Goal: Communication & Community: Answer question/provide support

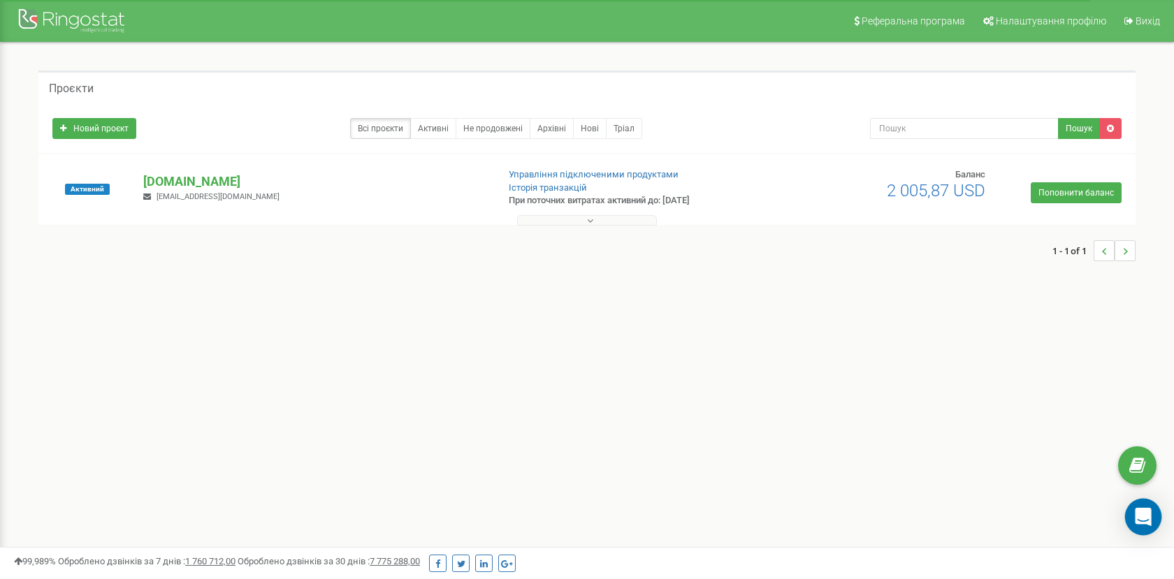
click at [1142, 517] on icon "Open Intercom Messenger" at bounding box center [1143, 517] width 16 height 18
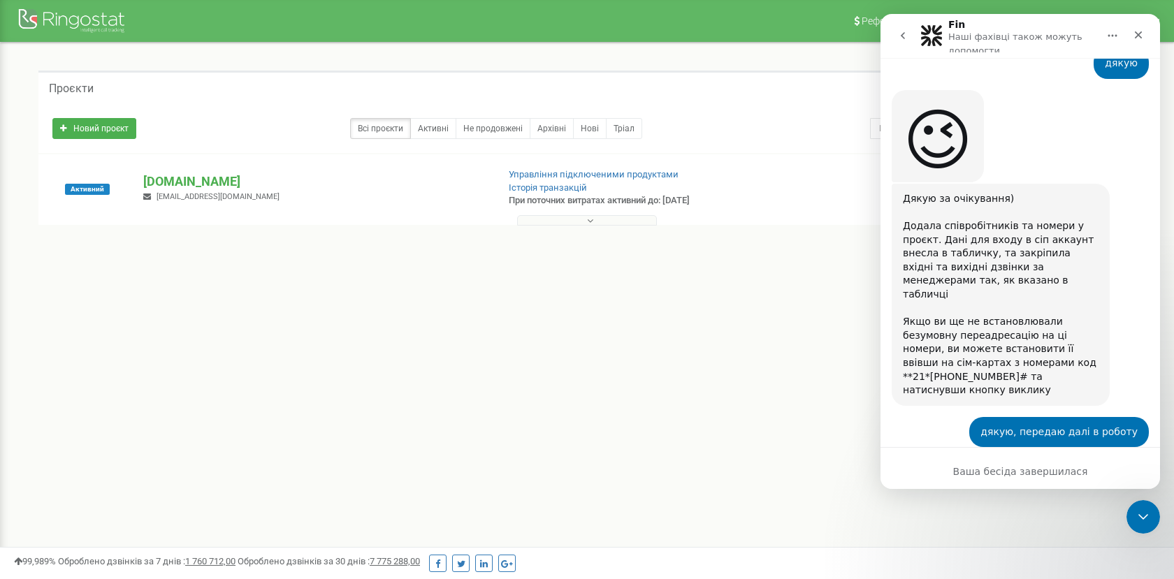
scroll to position [6176, 0]
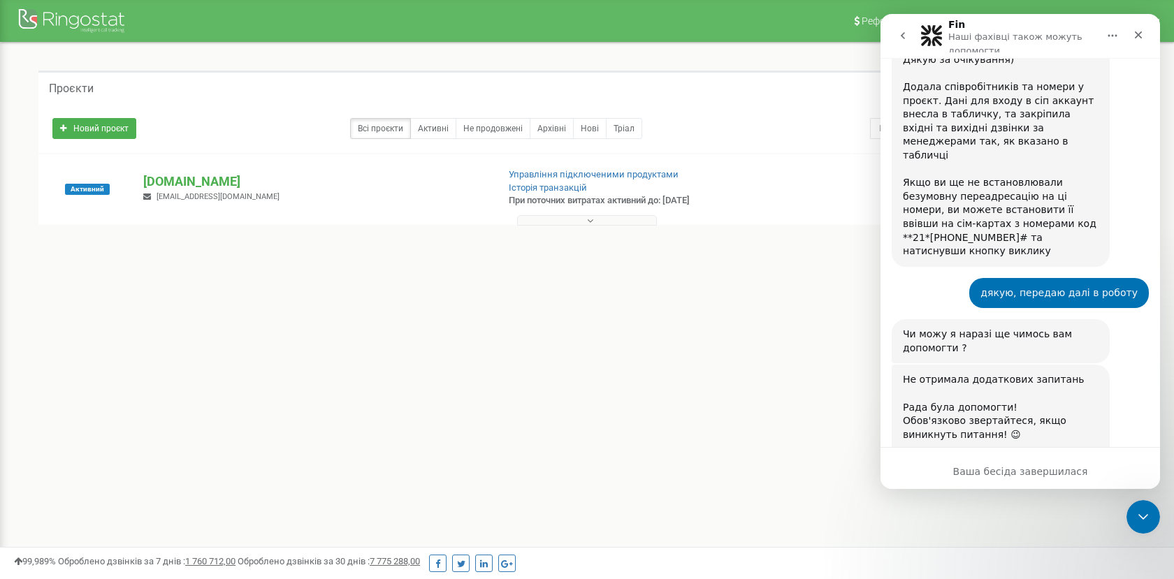
click at [899, 33] on icon "go back" at bounding box center [902, 35] width 11 height 11
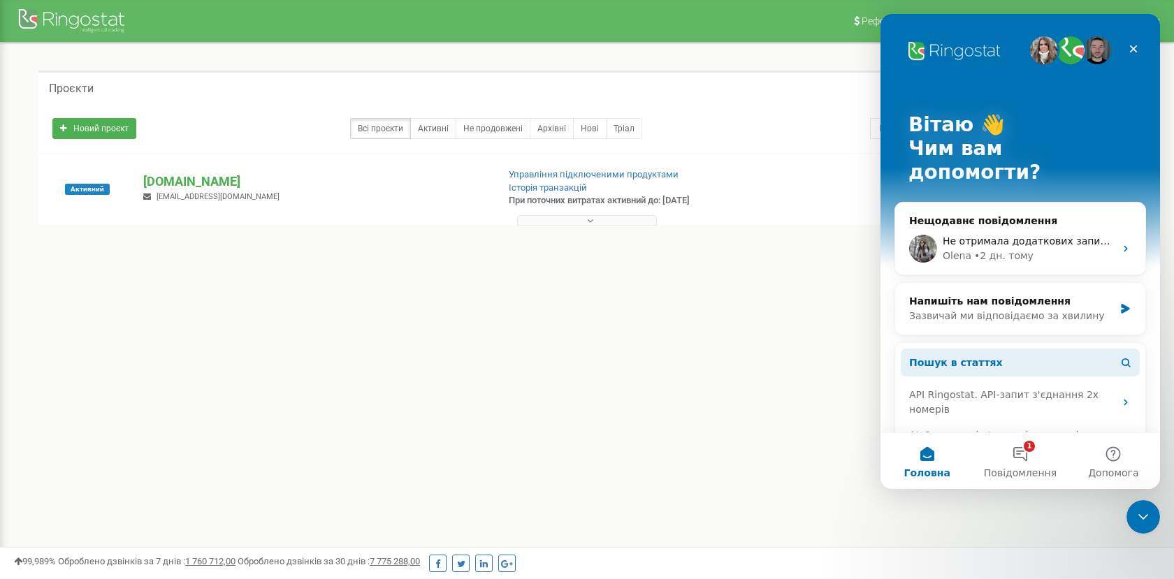
scroll to position [0, 0]
click at [1018, 456] on button "1 Повідомлення" at bounding box center [1020, 461] width 93 height 56
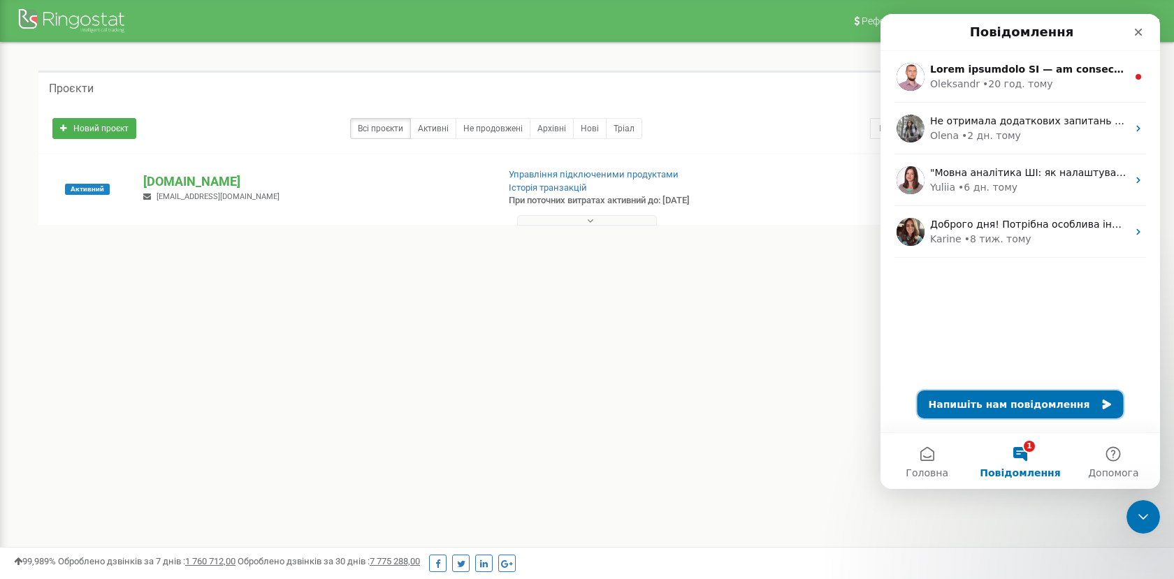
click at [1029, 400] on button "Напишіть нам повідомлення" at bounding box center [1021, 405] width 206 height 28
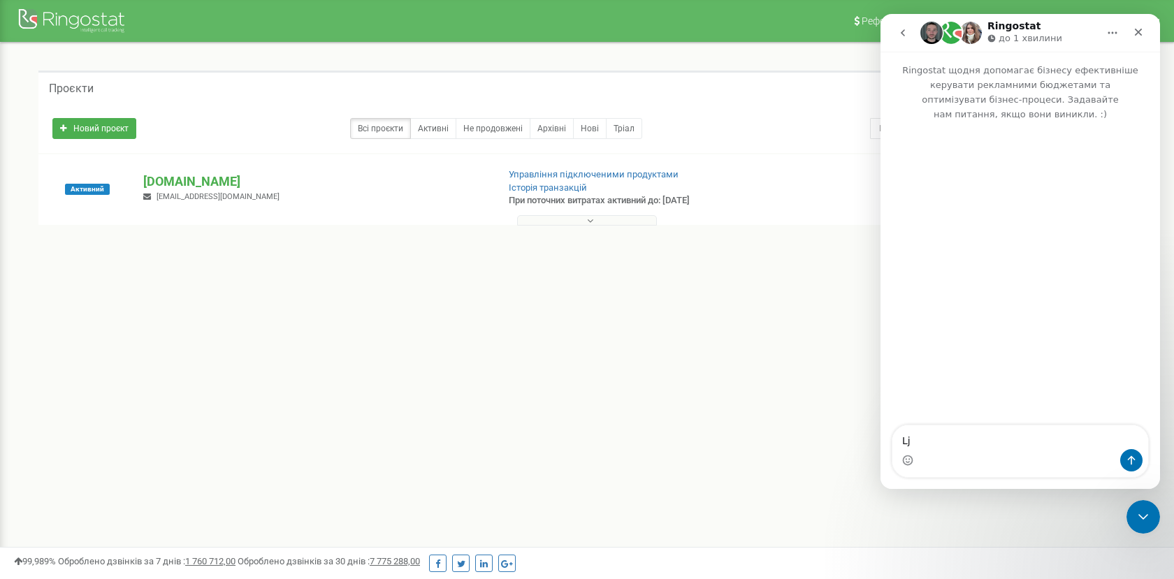
type textarea "L"
type textarea "Доброго дня, маємо проблеми зі звʼязком на одній з локацій"
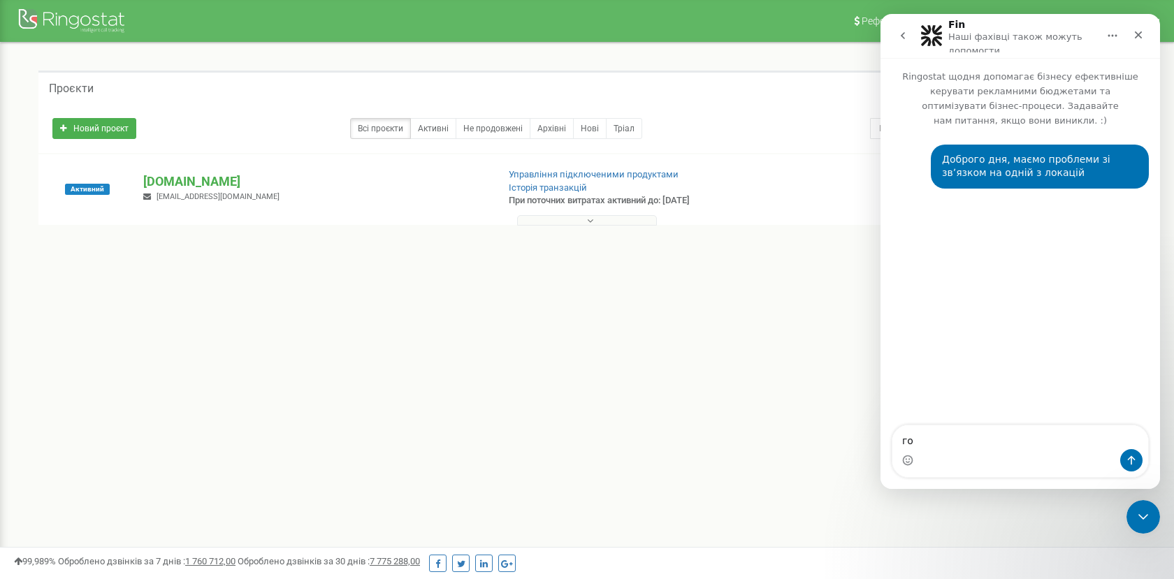
type textarea "г"
click at [186, 178] on p "[DOMAIN_NAME]" at bounding box center [314, 182] width 342 height 18
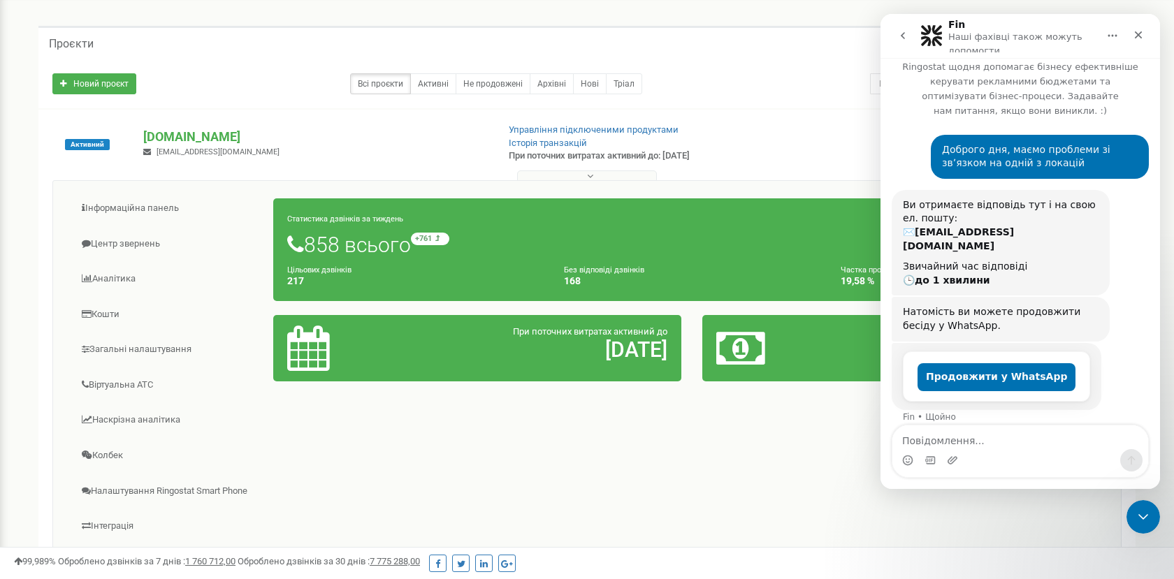
scroll to position [42, 0]
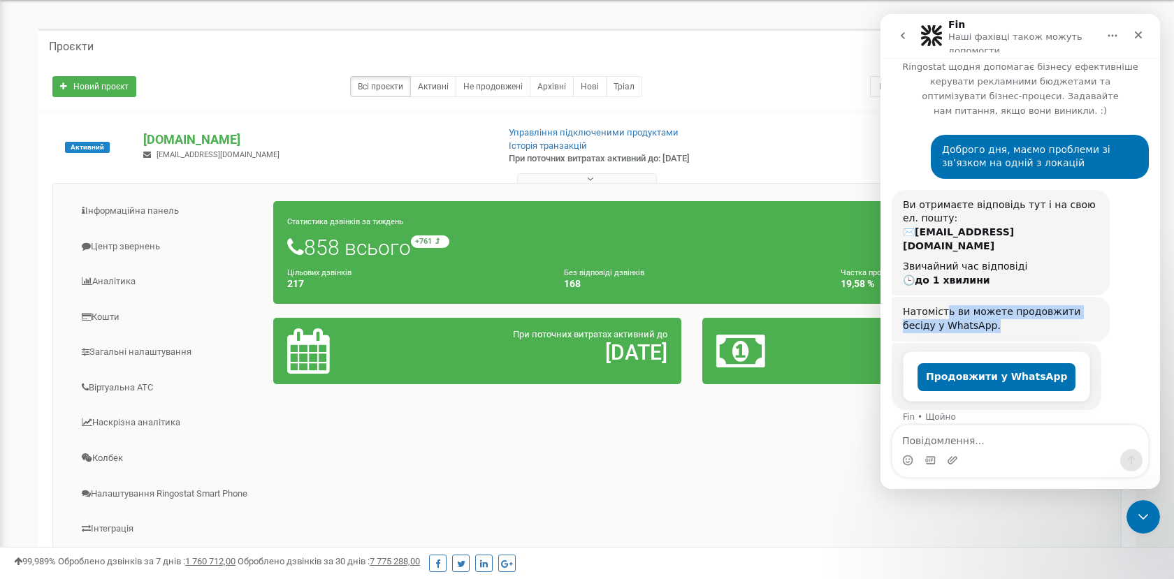
drag, startPoint x: 945, startPoint y: 301, endPoint x: 967, endPoint y: 315, distance: 26.7
click at [967, 315] on div "Натомість ви можете продовжити бесіду у WhatsApp." at bounding box center [1001, 318] width 196 height 27
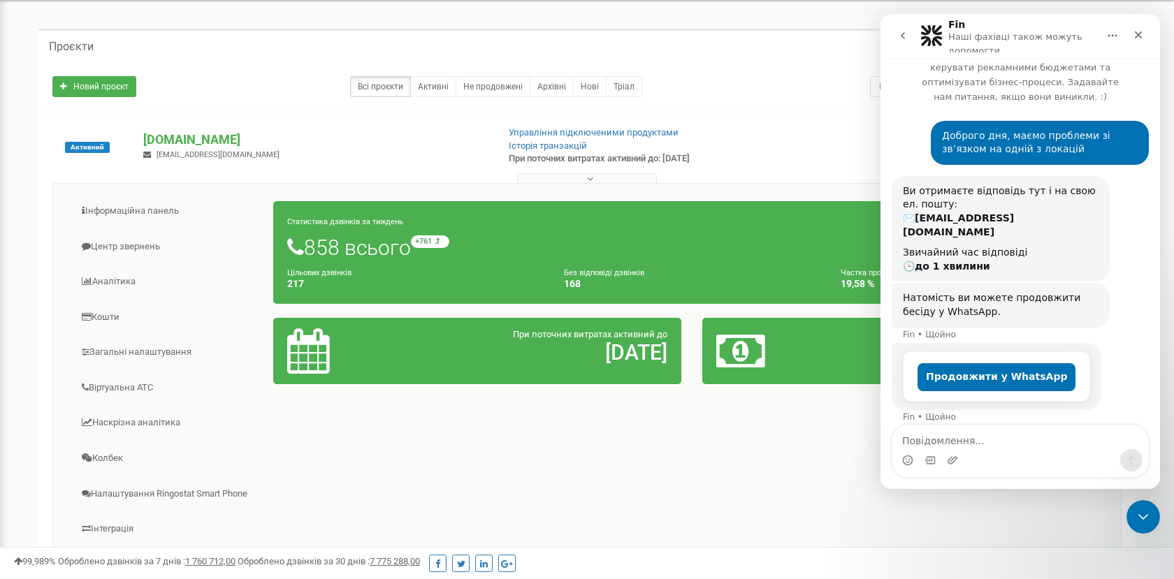
click at [1013, 301] on div "Натомість ви можете продовжити бесіду у WhatsApp." at bounding box center [1001, 304] width 196 height 27
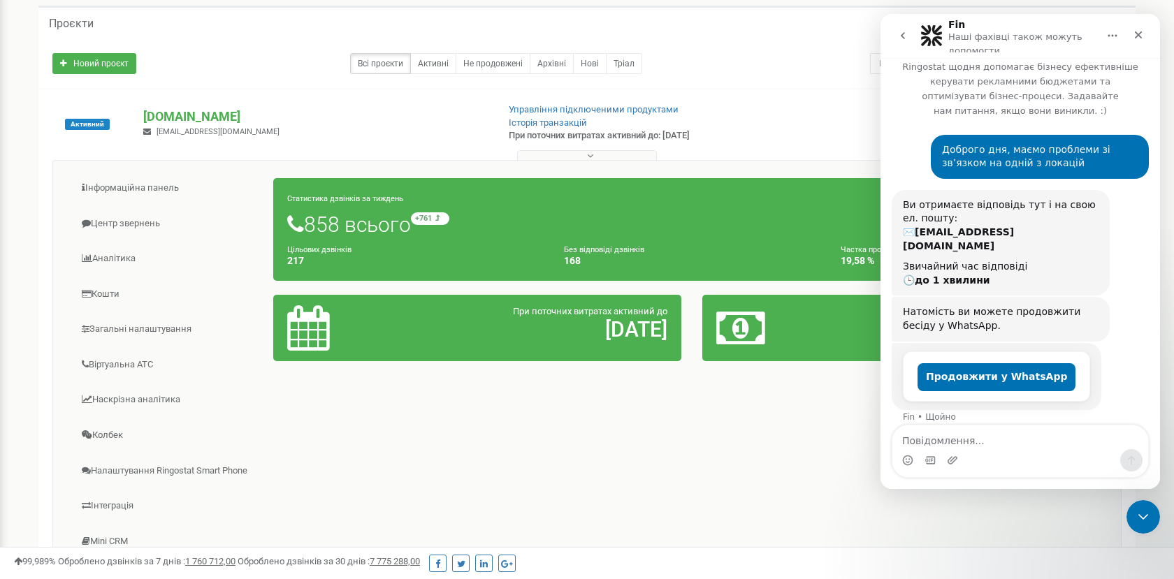
scroll to position [55, 0]
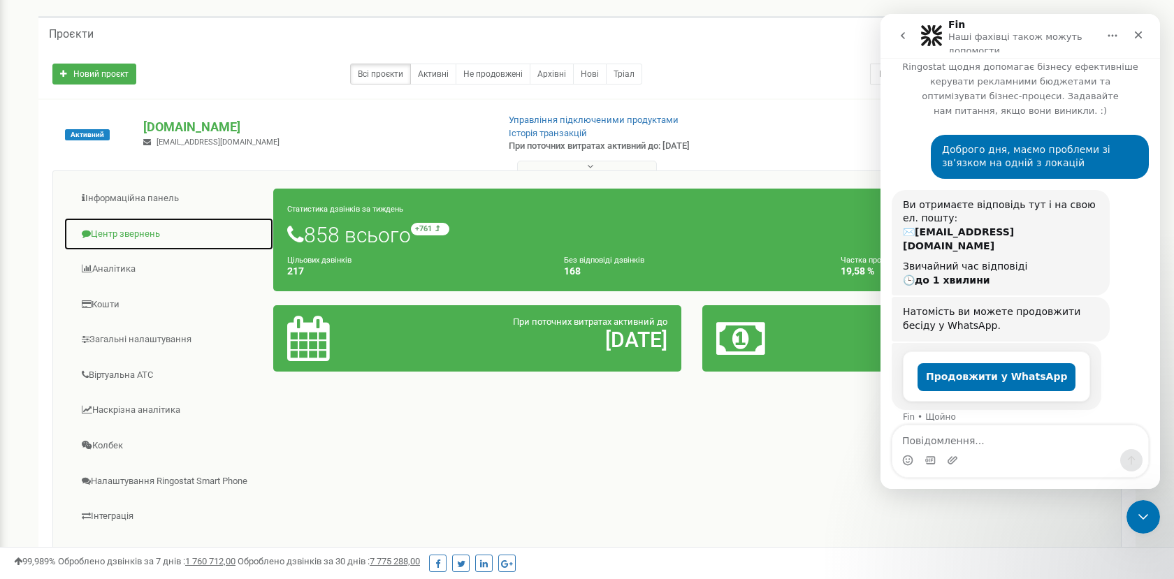
click at [147, 229] on link "Центр звернень" at bounding box center [169, 234] width 210 height 34
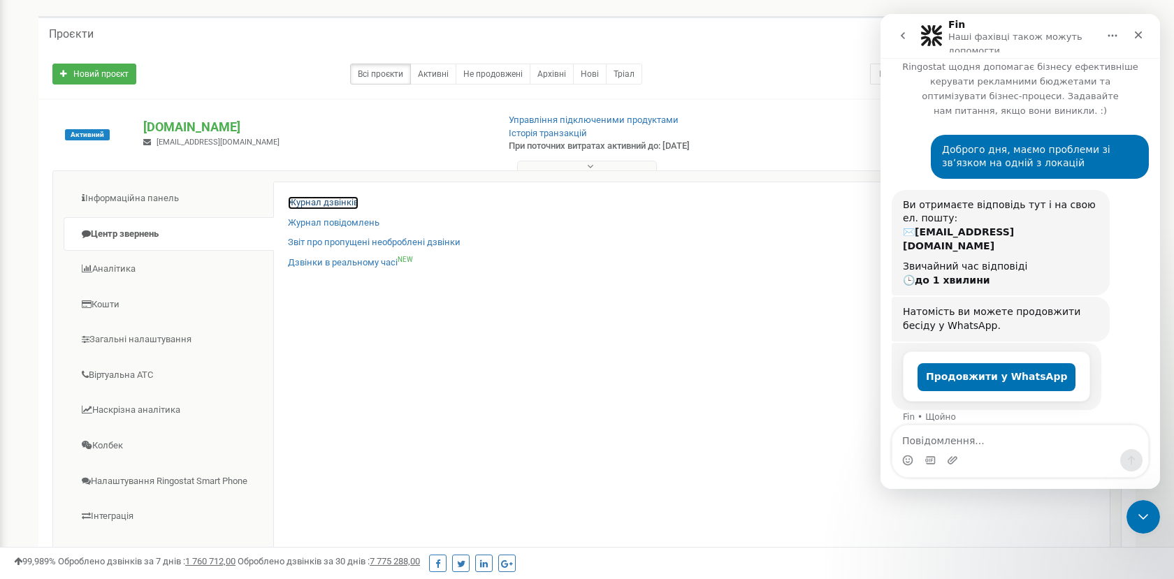
click at [331, 201] on link "Журнал дзвінків" at bounding box center [323, 202] width 71 height 13
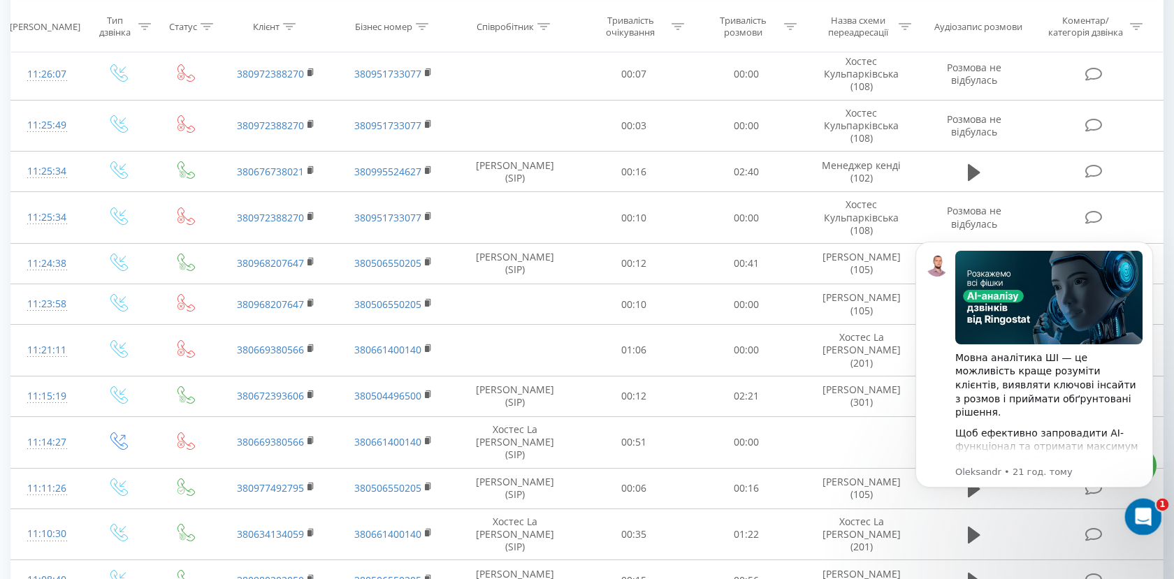
click at [1139, 516] on icon "Відкрити програму для спілкування Intercom" at bounding box center [1141, 515] width 23 height 23
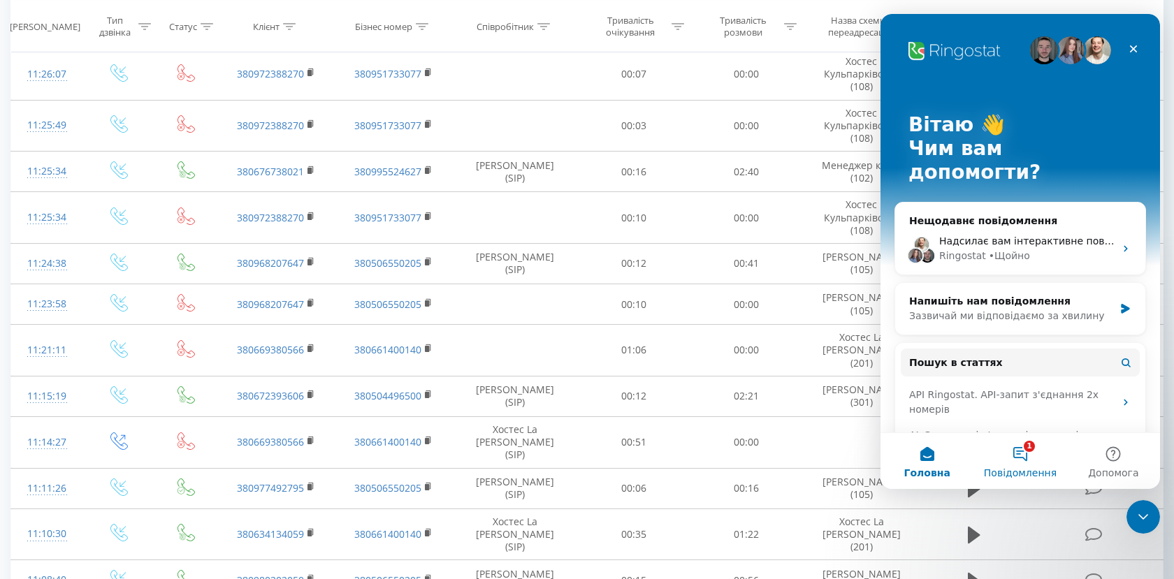
click at [1036, 471] on span "Повідомлення" at bounding box center [1020, 473] width 73 height 10
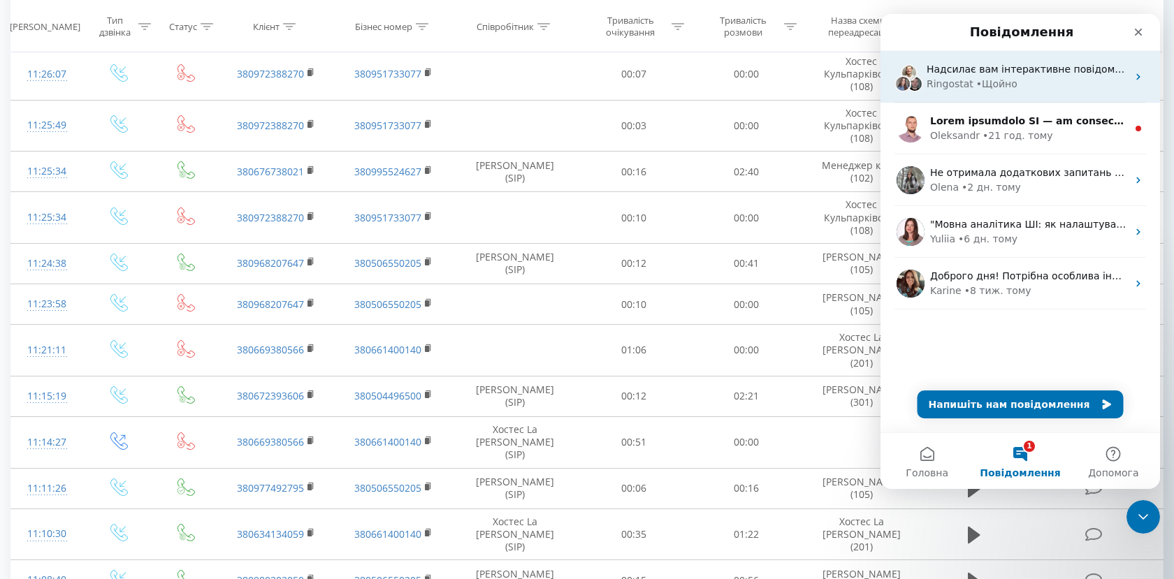
click at [995, 75] on div "Надсилає вам інтерактивне повідомлення" at bounding box center [1027, 69] width 201 height 15
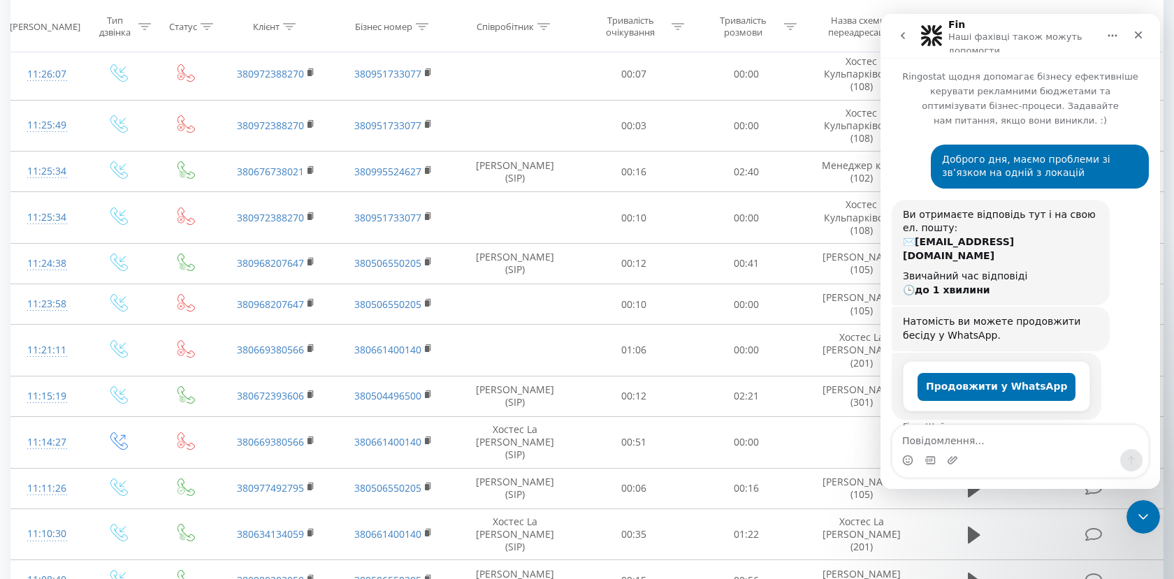
scroll to position [10, 0]
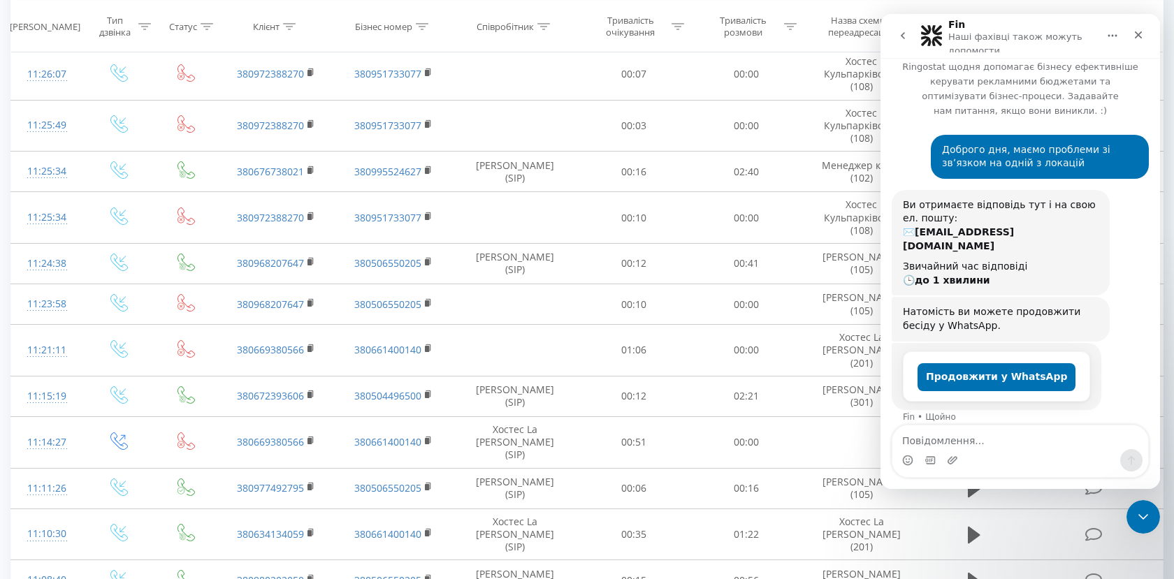
click at [904, 36] on icon "go back" at bounding box center [902, 35] width 11 height 11
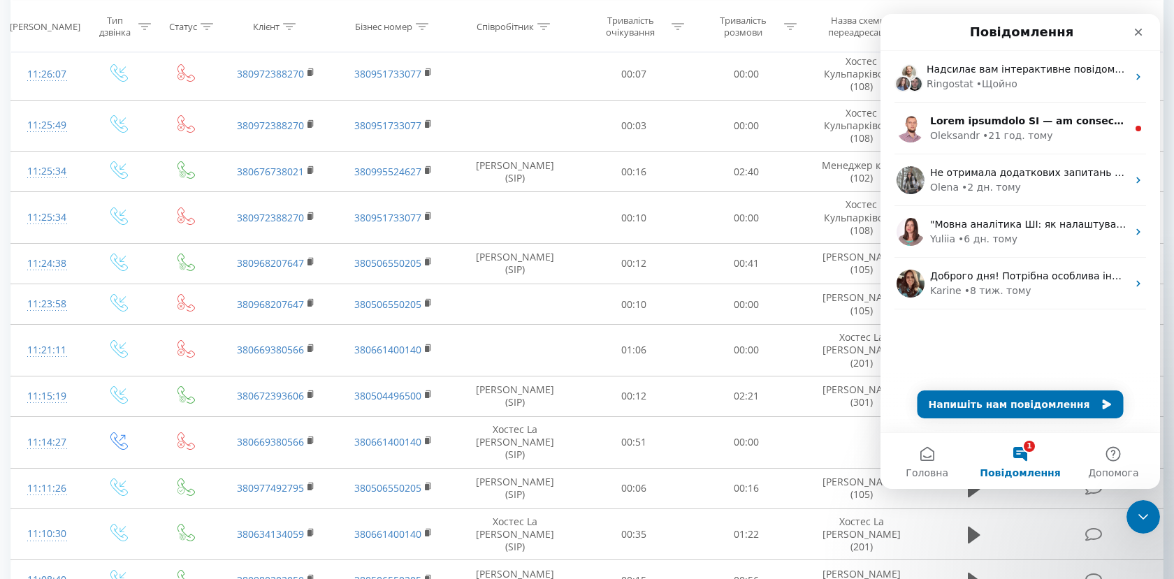
scroll to position [0, 0]
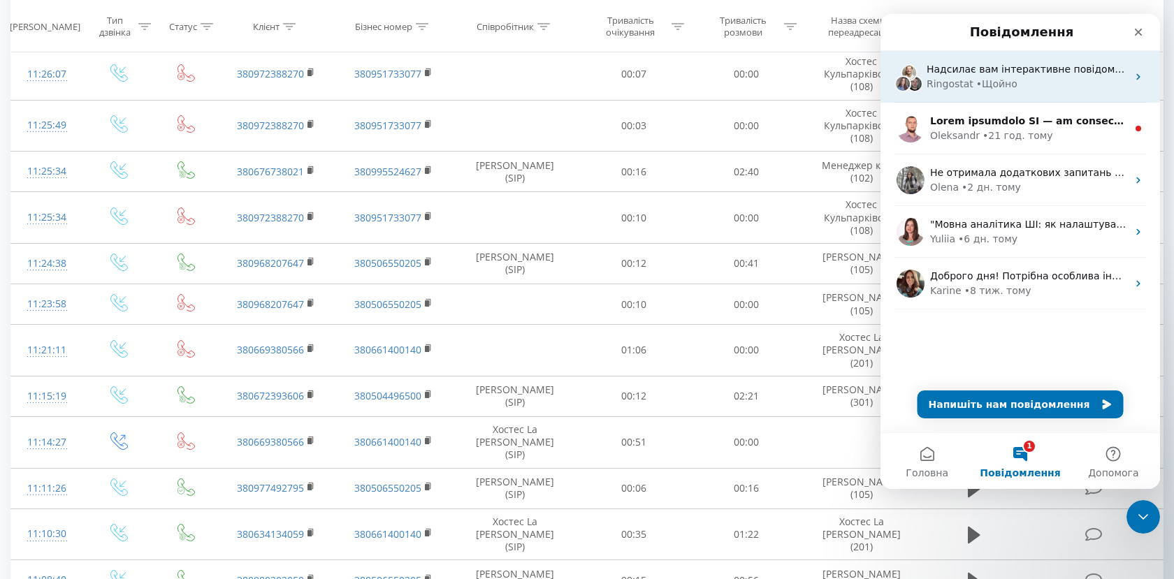
click at [969, 82] on div "Ringostat" at bounding box center [950, 84] width 47 height 15
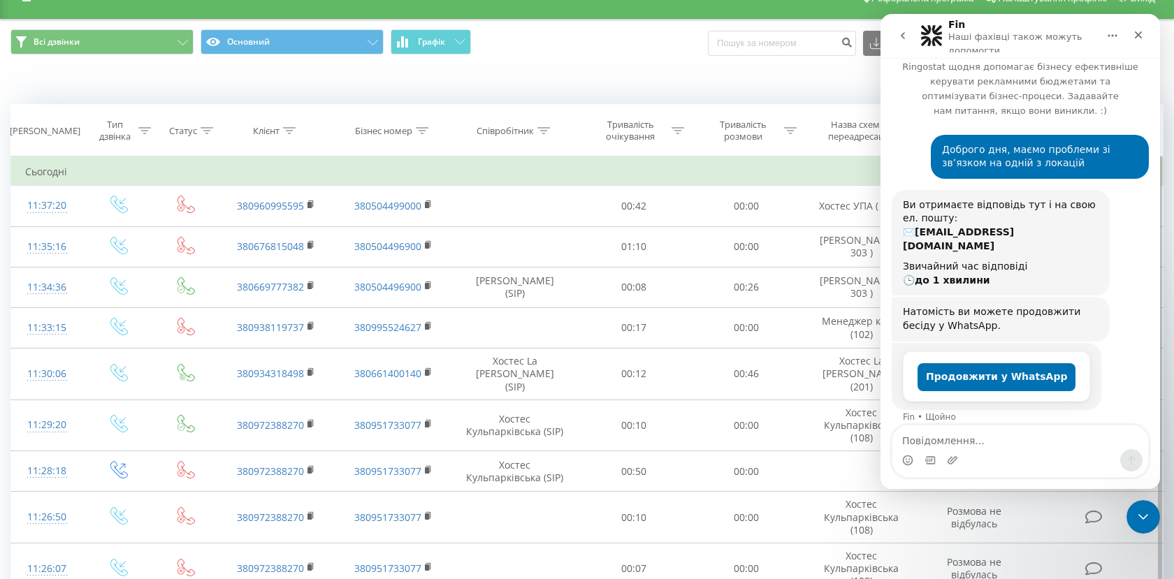
scroll to position [29, 0]
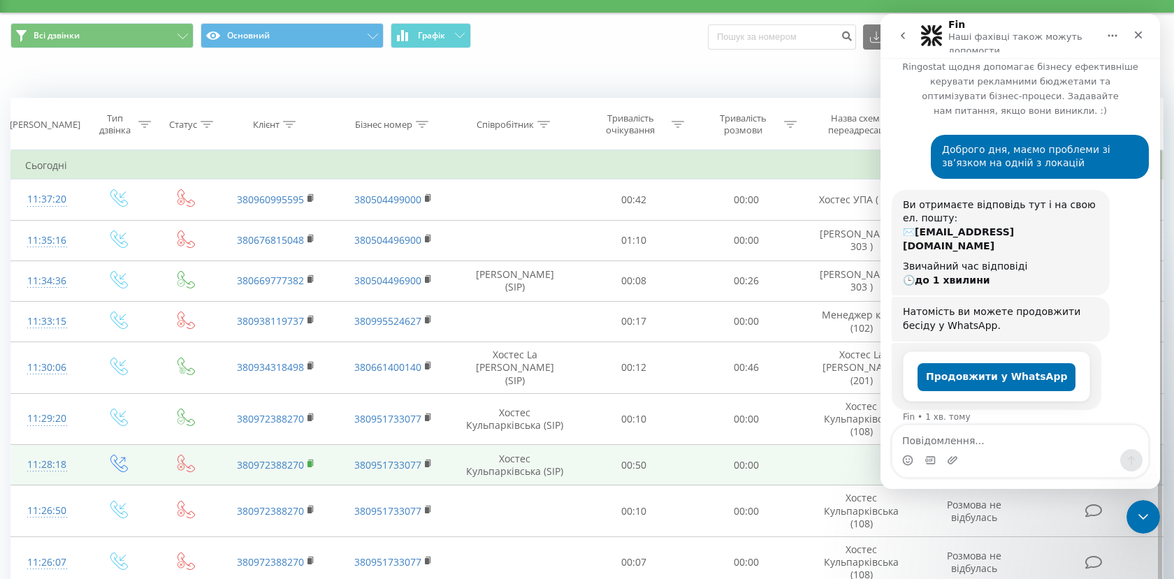
click at [312, 469] on icon at bounding box center [311, 464] width 8 height 10
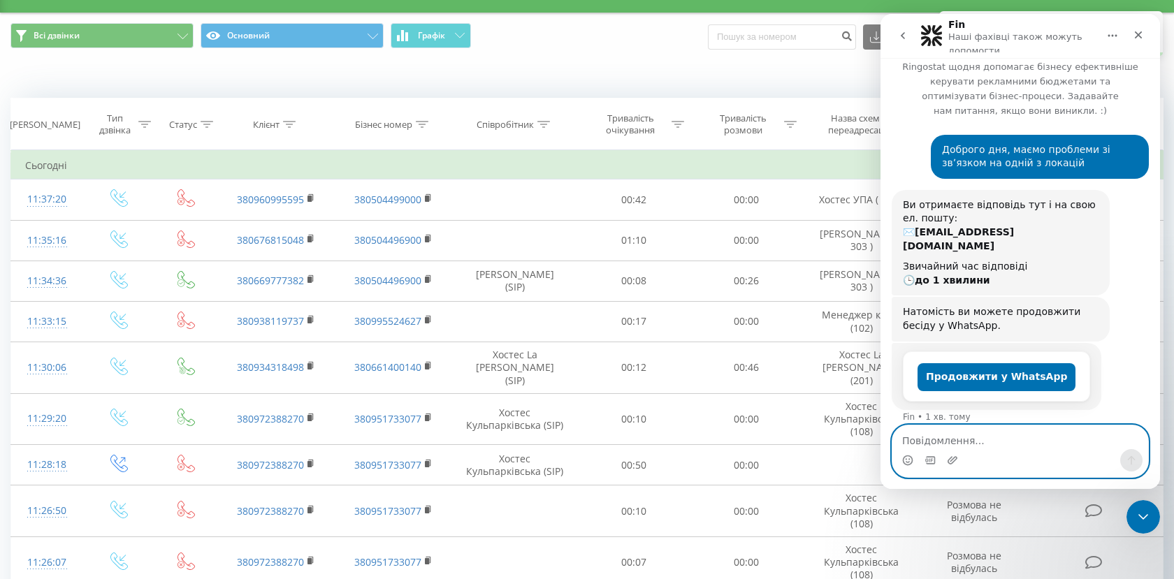
click at [967, 442] on textarea "Повідомлення..." at bounding box center [1020, 438] width 256 height 24
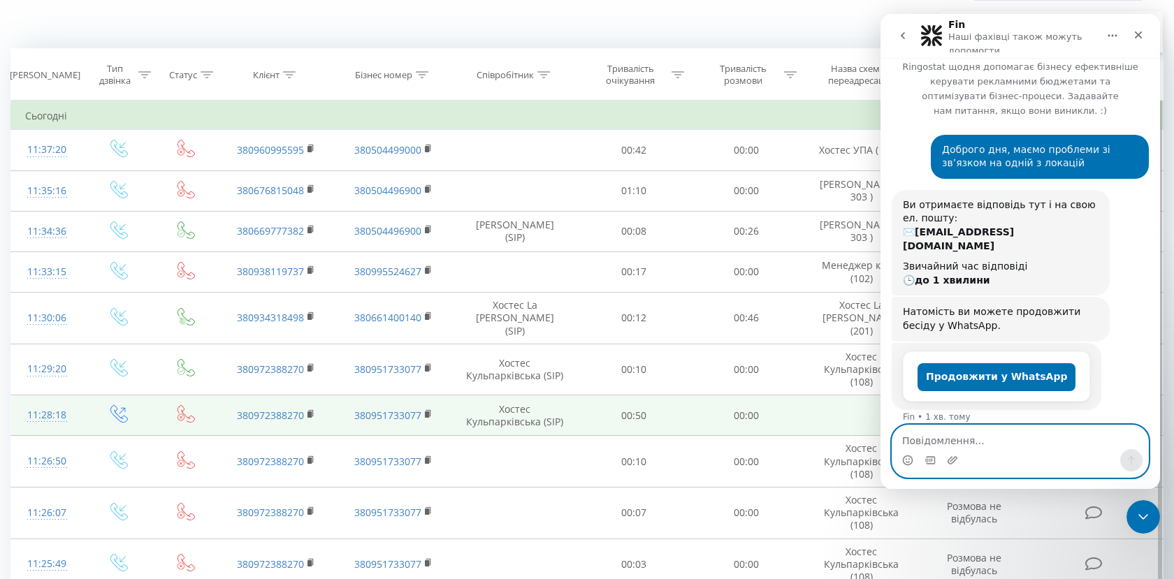
scroll to position [78, 0]
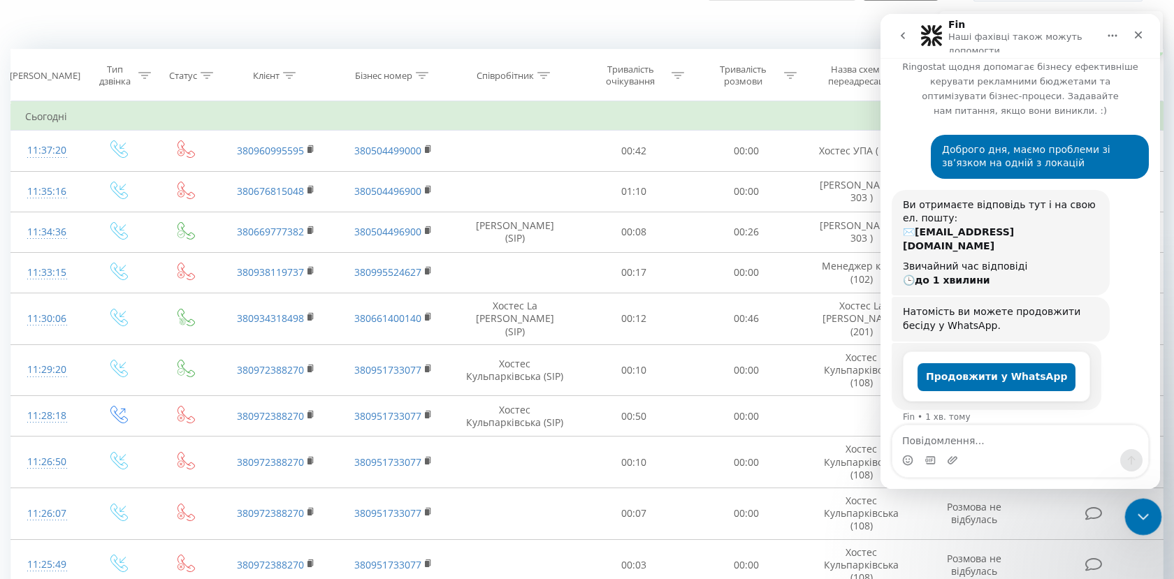
click at [1157, 513] on div "Закрити програму для спілкування Intercom" at bounding box center [1141, 515] width 34 height 34
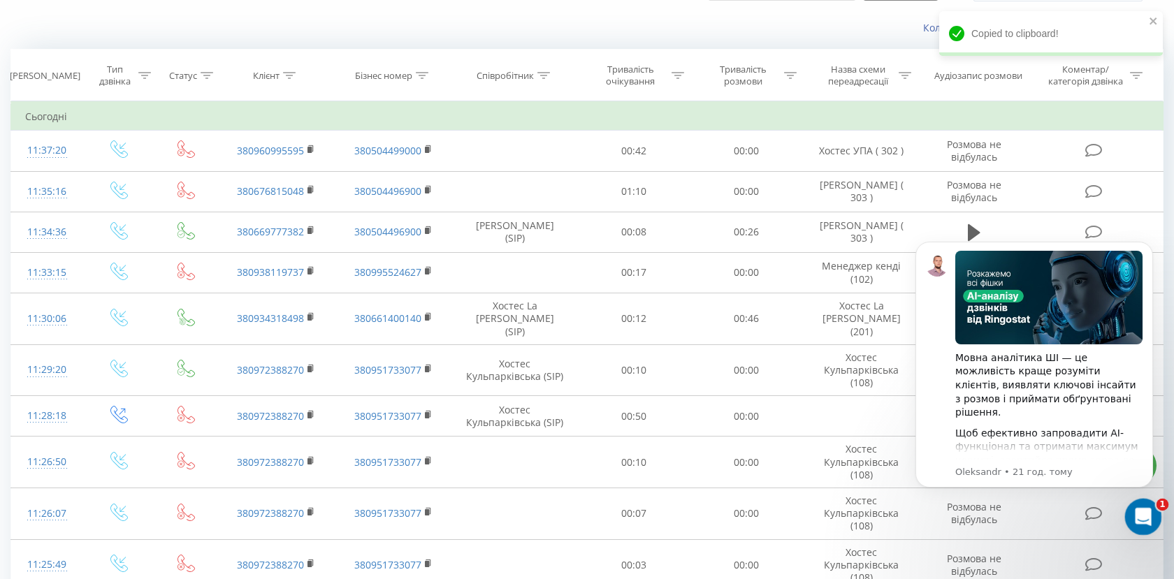
scroll to position [0, 0]
click at [1136, 515] on icon "Відкрити програму для спілкування Intercom" at bounding box center [1141, 515] width 23 height 23
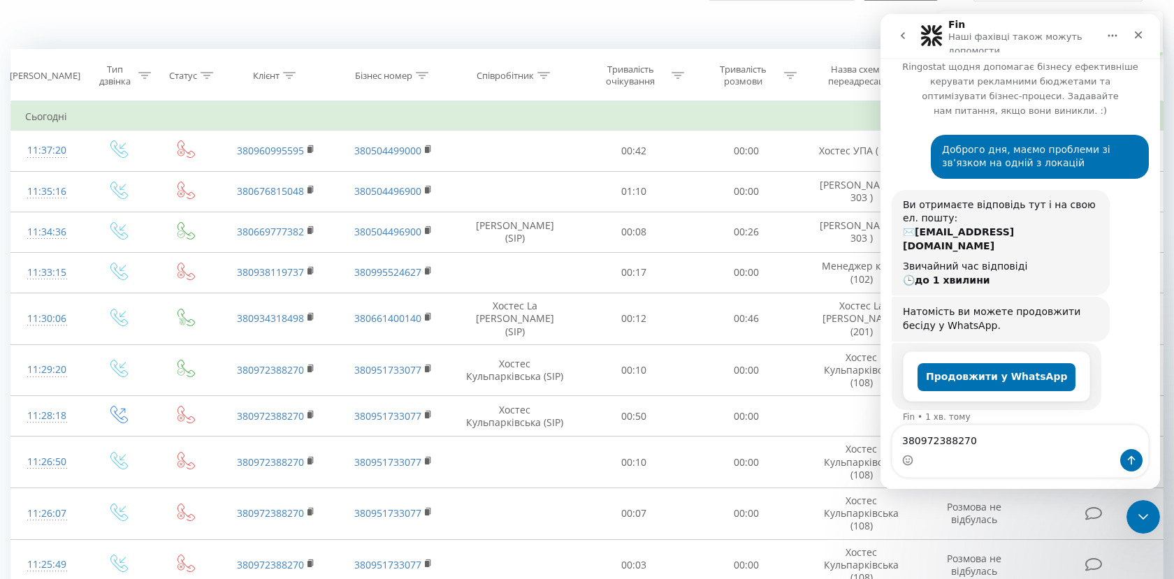
scroll to position [24, 0]
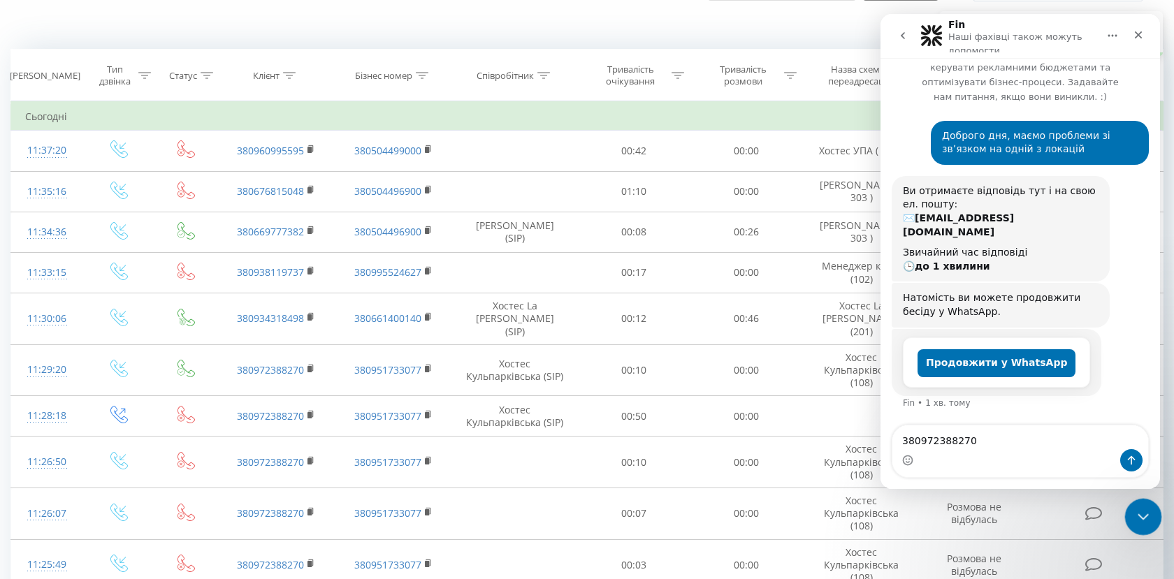
type textarea "380972388270"
click at [1144, 514] on icon "Закрити програму для спілкування Intercom" at bounding box center [1141, 515] width 10 height 6
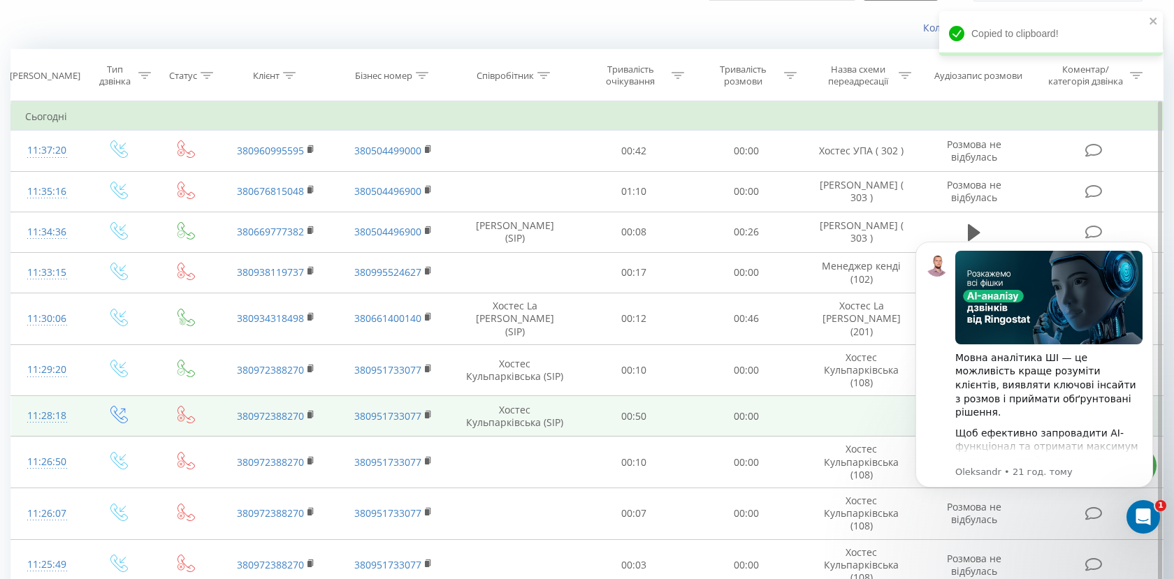
scroll to position [0, 0]
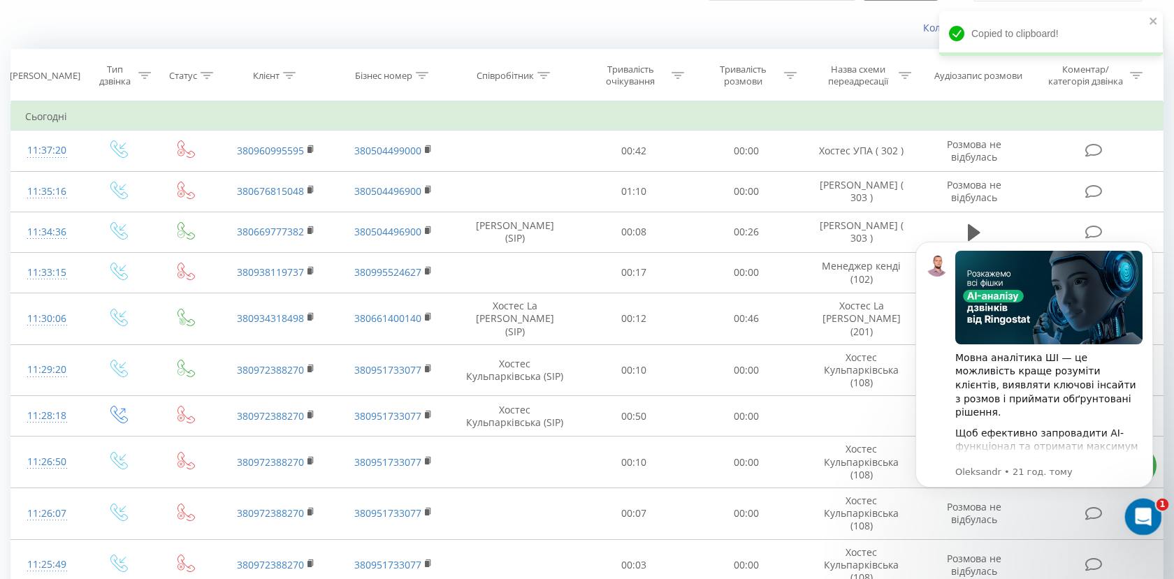
click at [1147, 520] on icon "Відкрити програму для спілкування Intercom" at bounding box center [1141, 515] width 23 height 23
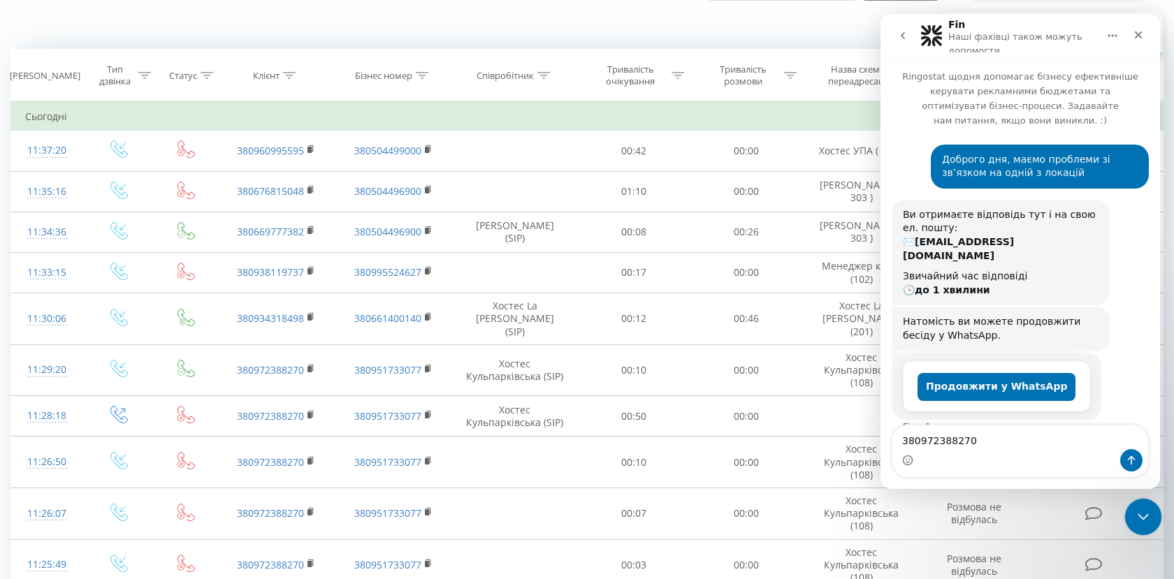
click at [1143, 513] on icon "Закрити програму для спілкування Intercom" at bounding box center [1141, 515] width 17 height 17
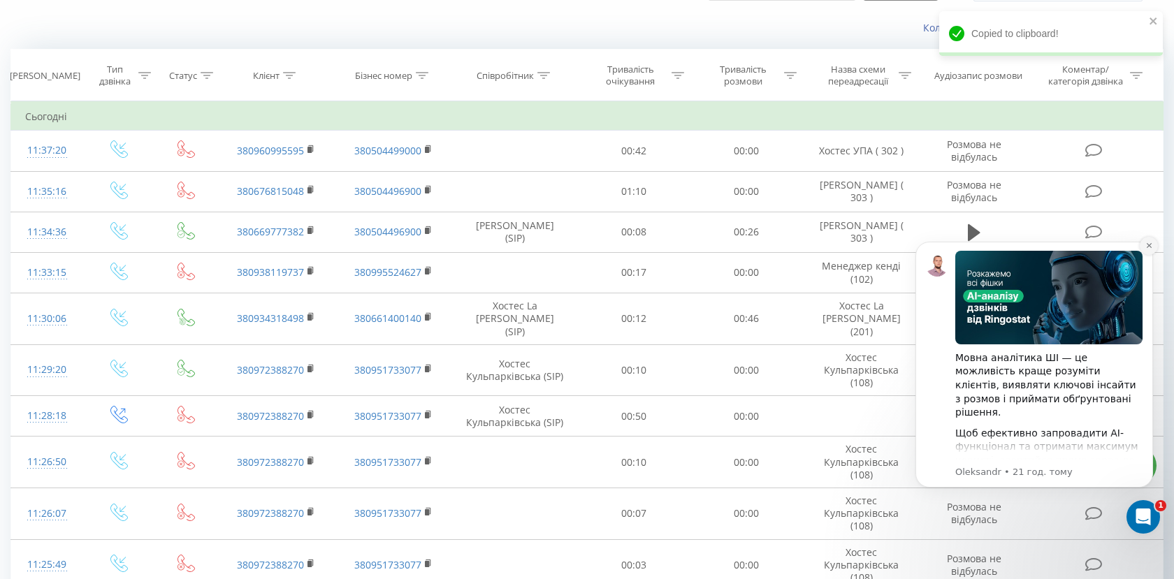
click at [1150, 249] on button "Dismiss notification" at bounding box center [1149, 246] width 18 height 18
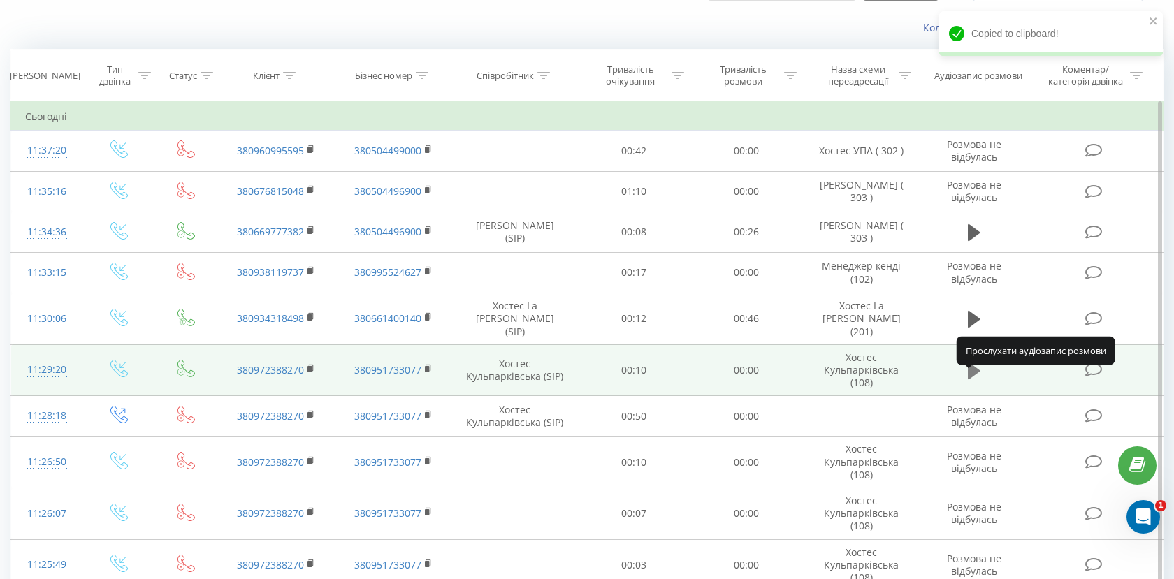
click at [971, 379] on icon at bounding box center [974, 371] width 13 height 17
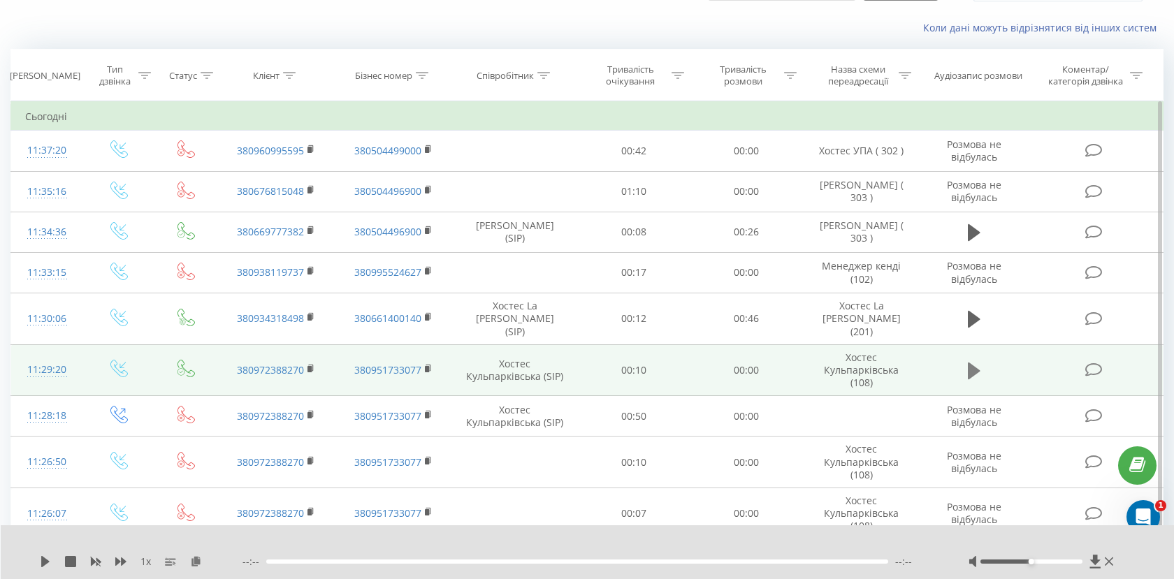
click at [976, 379] on icon at bounding box center [974, 371] width 13 height 17
click at [972, 379] on icon at bounding box center [974, 371] width 13 height 17
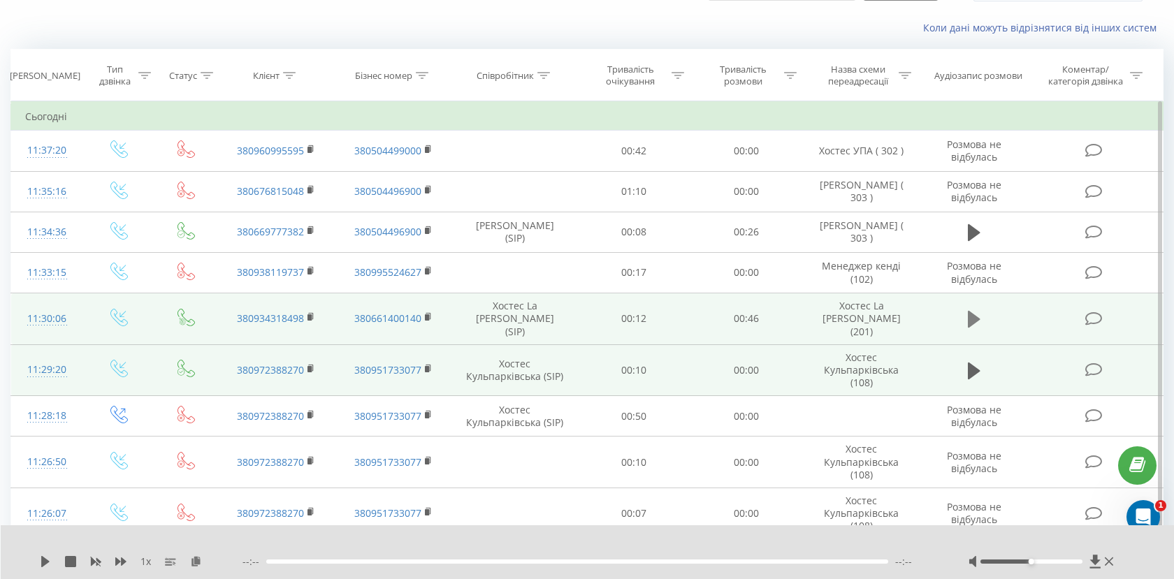
click at [971, 328] on icon at bounding box center [974, 319] width 13 height 17
click at [970, 382] on button at bounding box center [974, 371] width 21 height 21
click at [975, 381] on icon at bounding box center [974, 371] width 13 height 20
click at [971, 377] on icon at bounding box center [974, 371] width 13 height 17
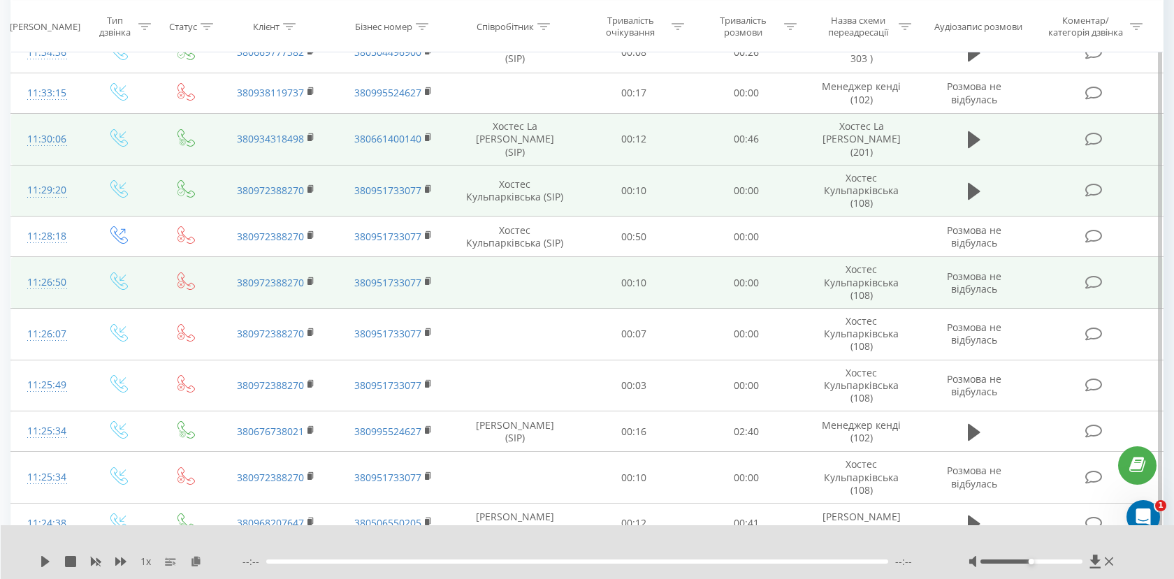
scroll to position [259, 0]
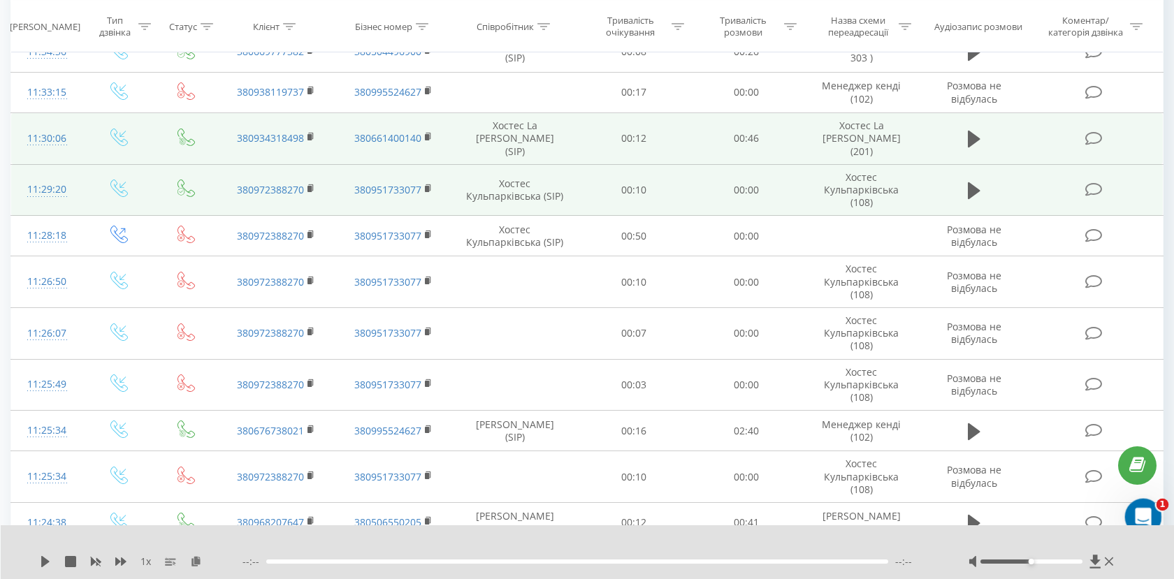
click at [1136, 507] on icon "Відкрити програму для спілкування Intercom" at bounding box center [1141, 515] width 23 height 23
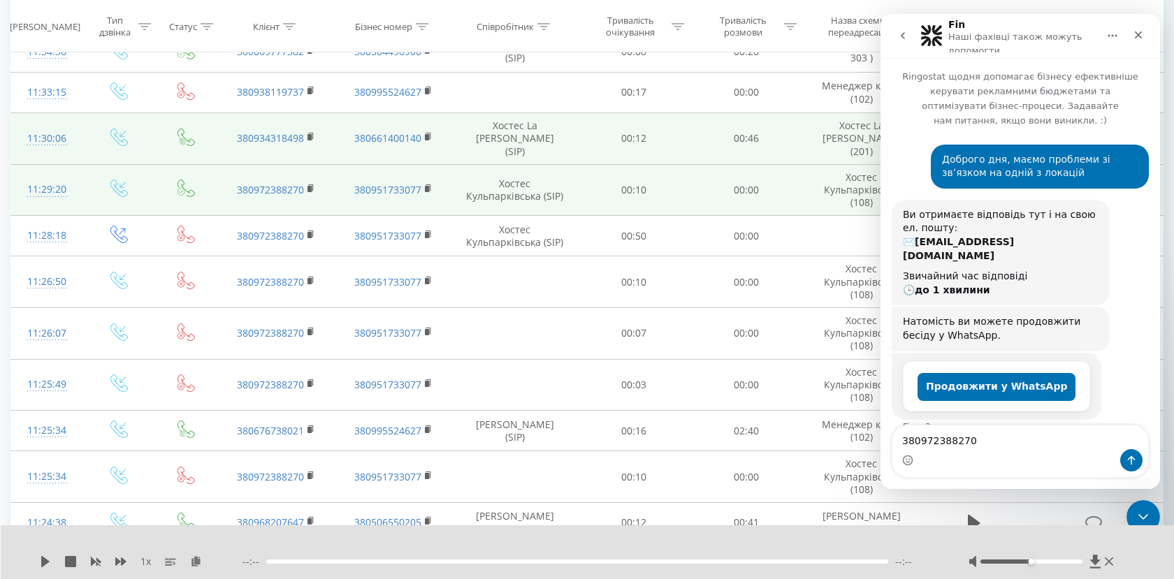
scroll to position [24, 0]
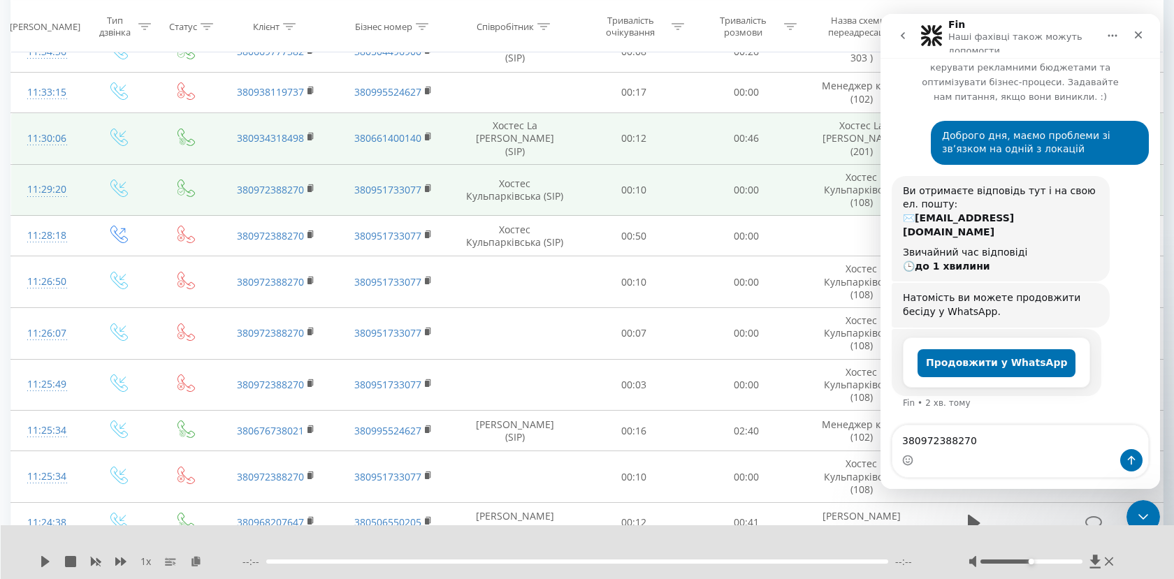
click at [994, 426] on textarea "380972388270" at bounding box center [1020, 438] width 256 height 24
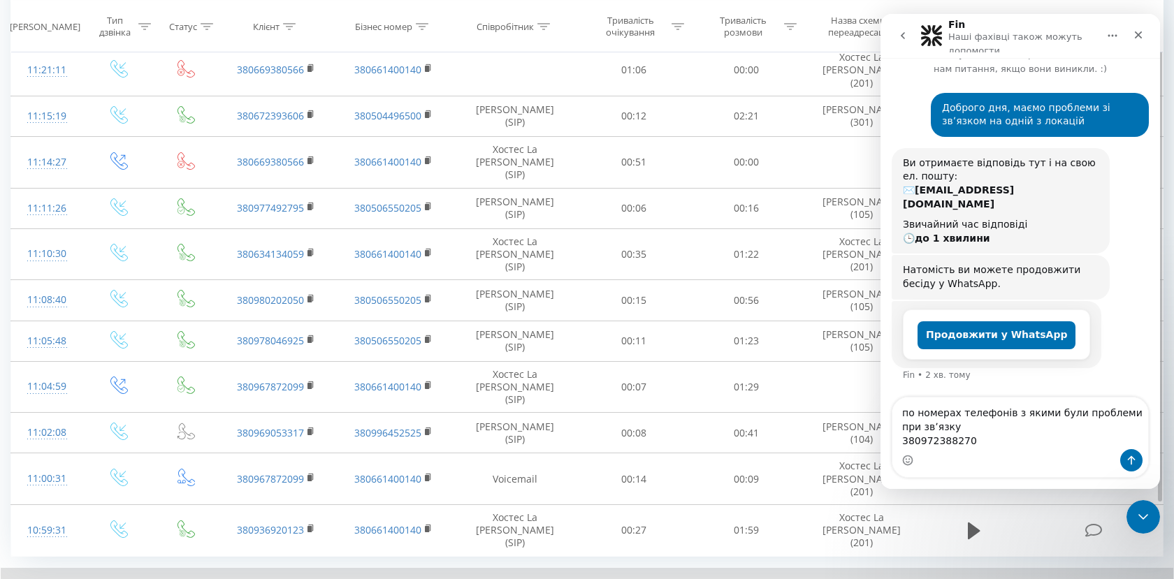
scroll to position [813, 0]
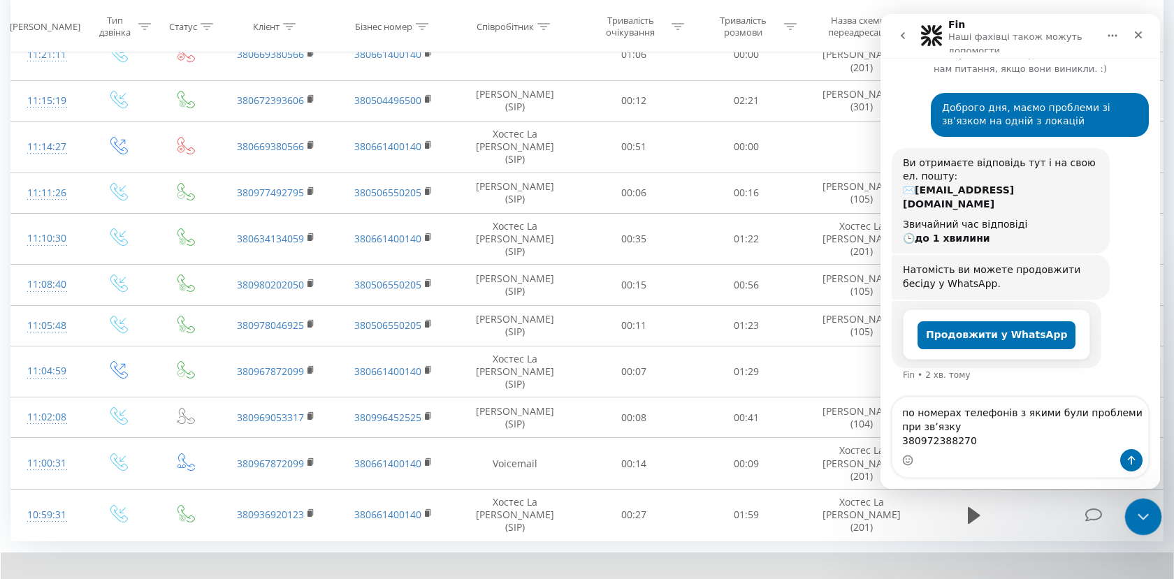
type textarea "по номерах телефонів з якими були проблеми при звʼязку 380972388270"
click at [1141, 512] on icon "Закрити програму для спілкування Intercom" at bounding box center [1141, 515] width 17 height 17
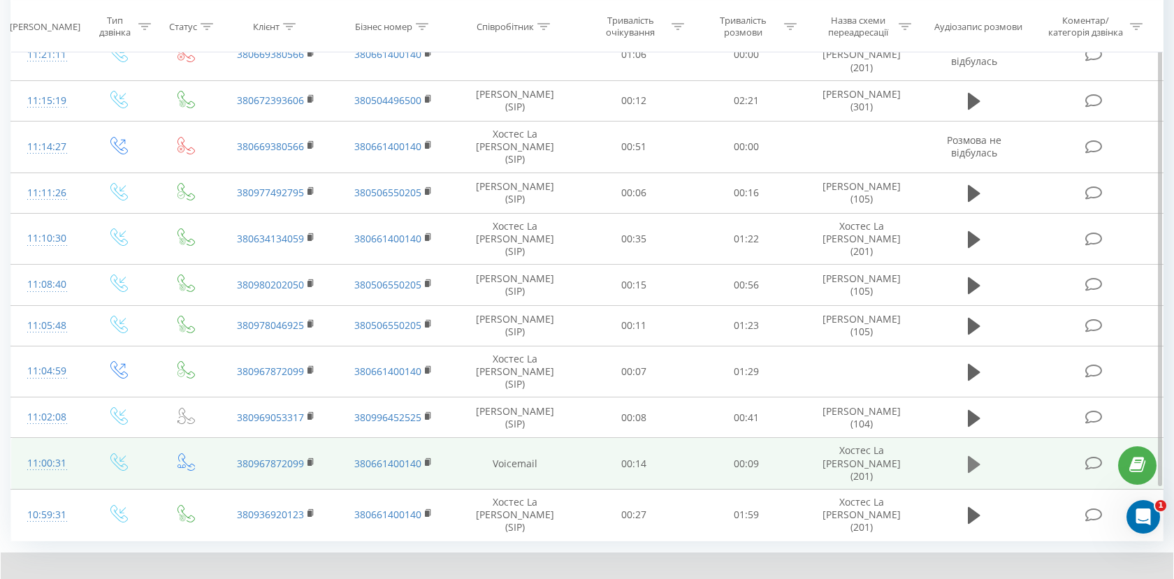
click at [983, 454] on button at bounding box center [974, 464] width 21 height 21
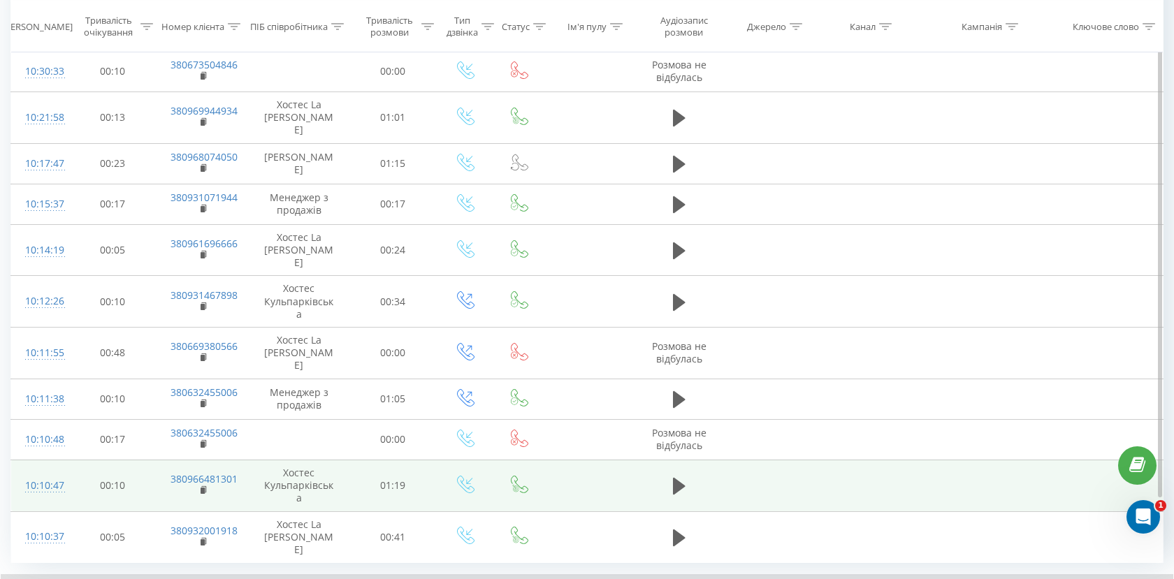
scroll to position [774, 0]
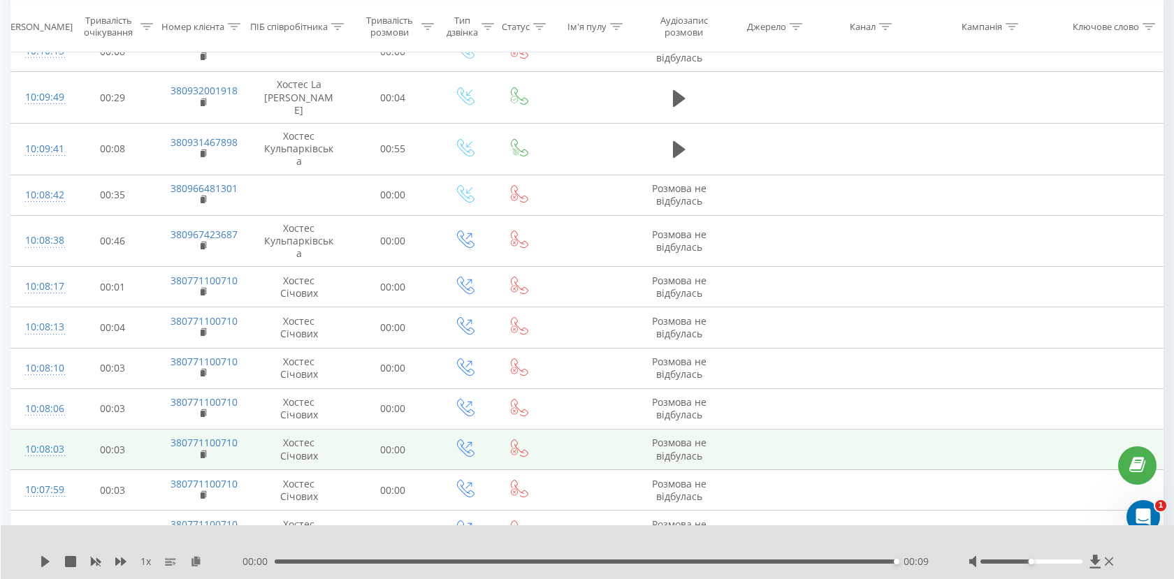
scroll to position [2403, 0]
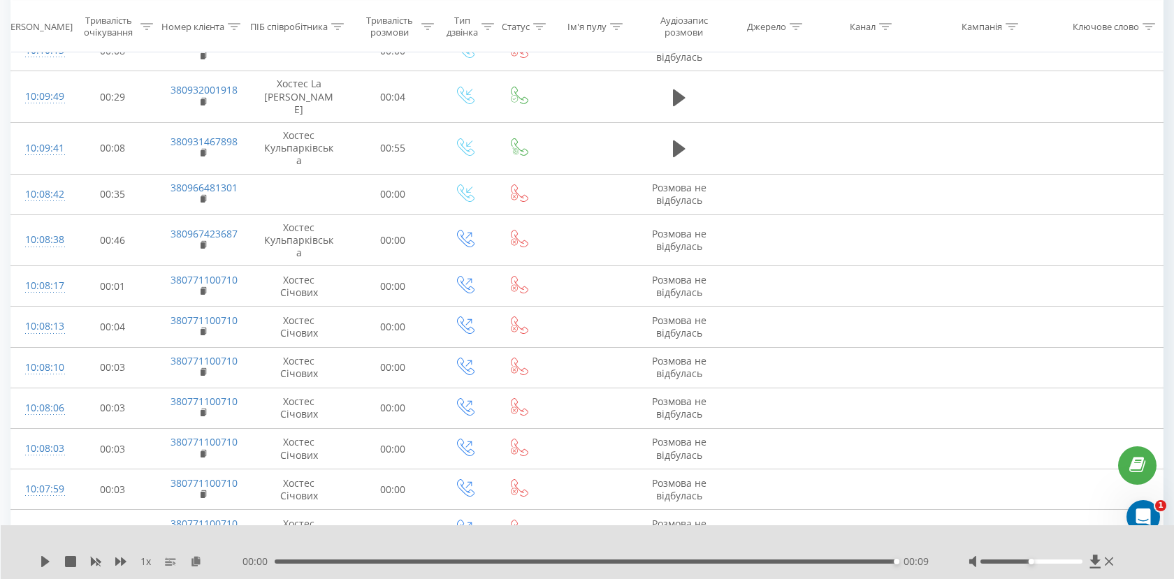
click at [677, 569] on icon at bounding box center [679, 577] width 13 height 17
click at [205, 577] on icon at bounding box center [205, 582] width 8 height 10
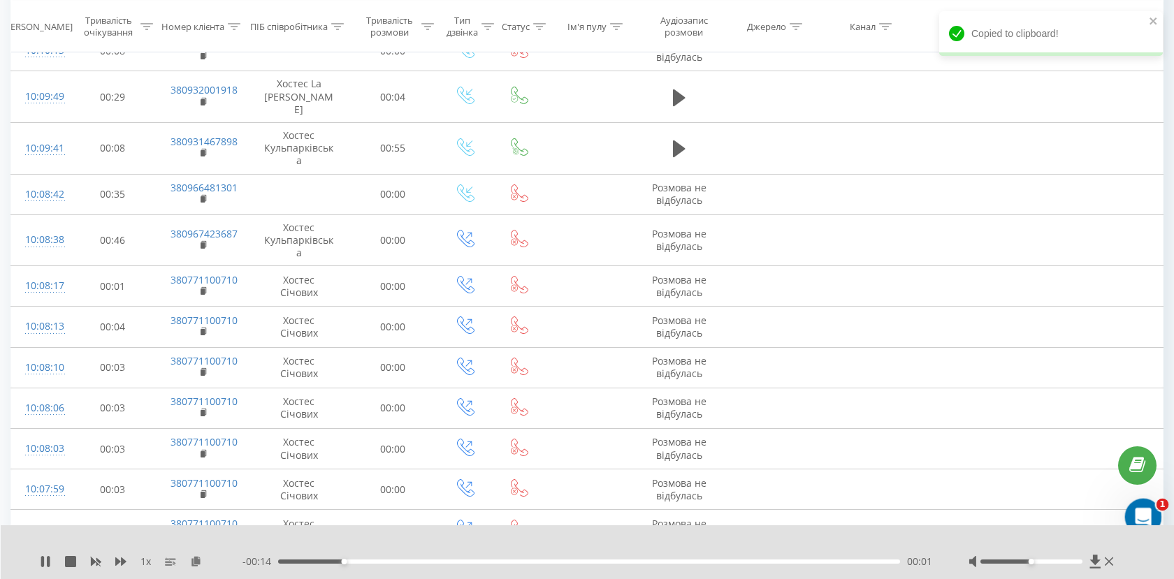
click at [1146, 508] on icon "Відкрити програму для спілкування Intercom" at bounding box center [1141, 515] width 23 height 23
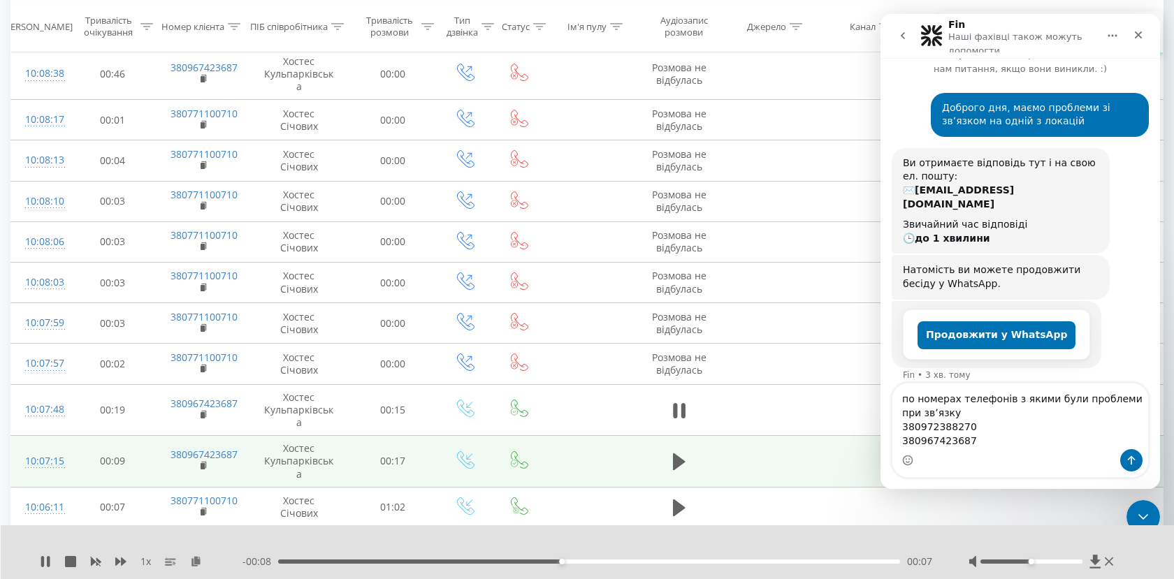
scroll to position [2580, 0]
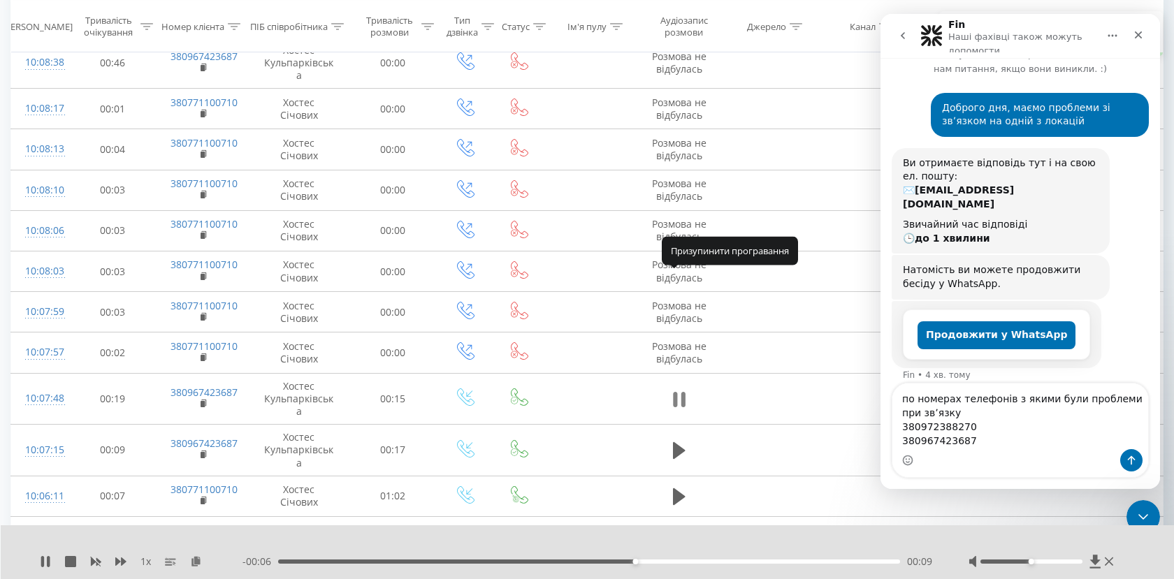
click at [681, 392] on icon at bounding box center [683, 399] width 4 height 15
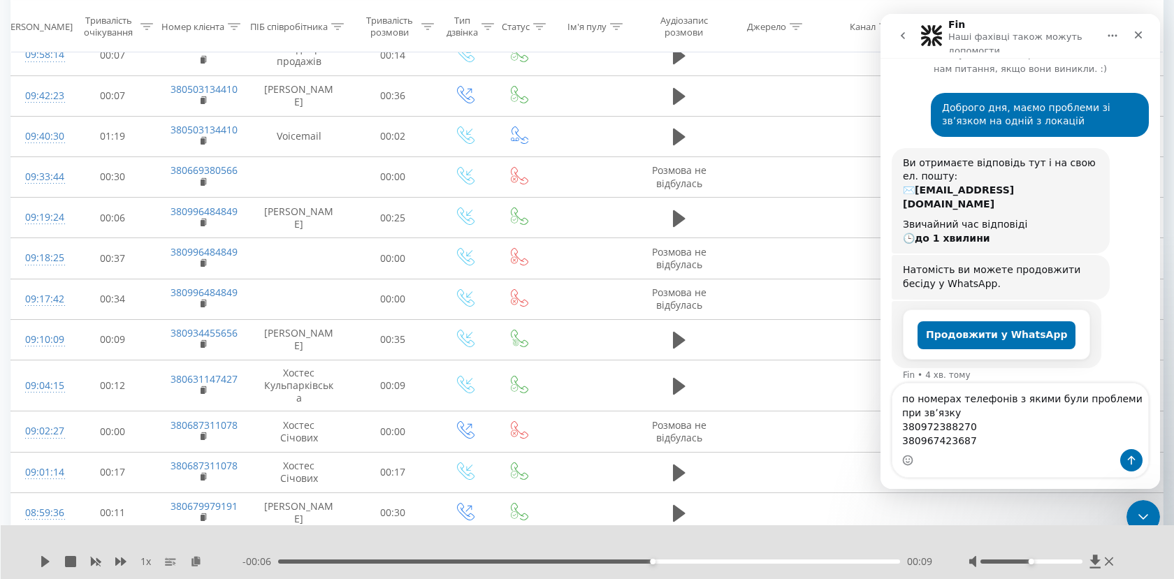
scroll to position [3232, 0]
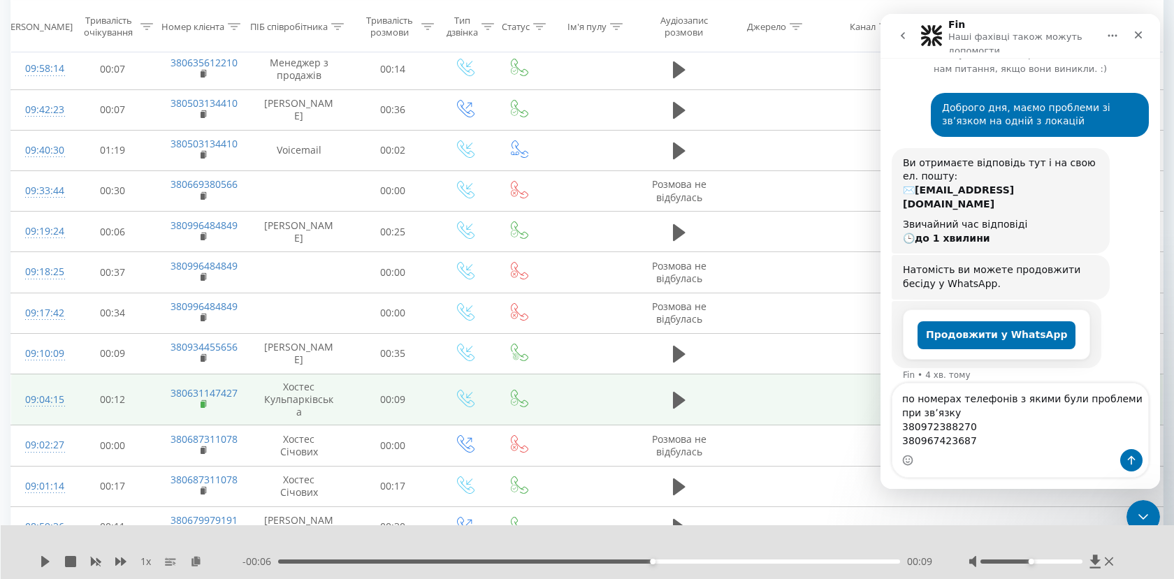
click at [202, 402] on rect at bounding box center [203, 405] width 4 height 6
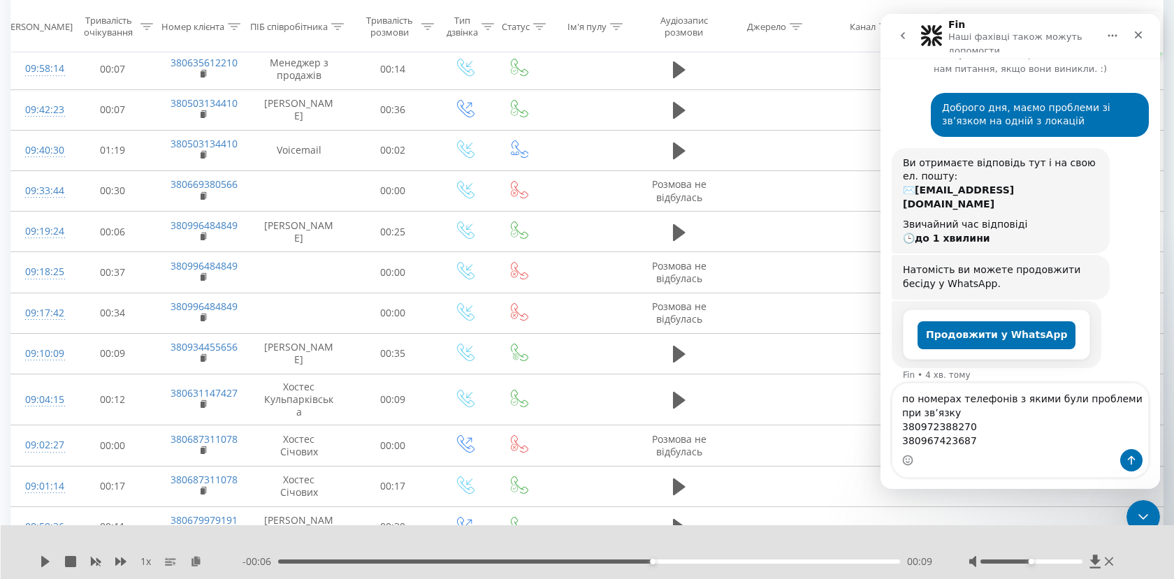
click at [927, 453] on div "Месенджер Intercom" at bounding box center [1020, 460] width 256 height 22
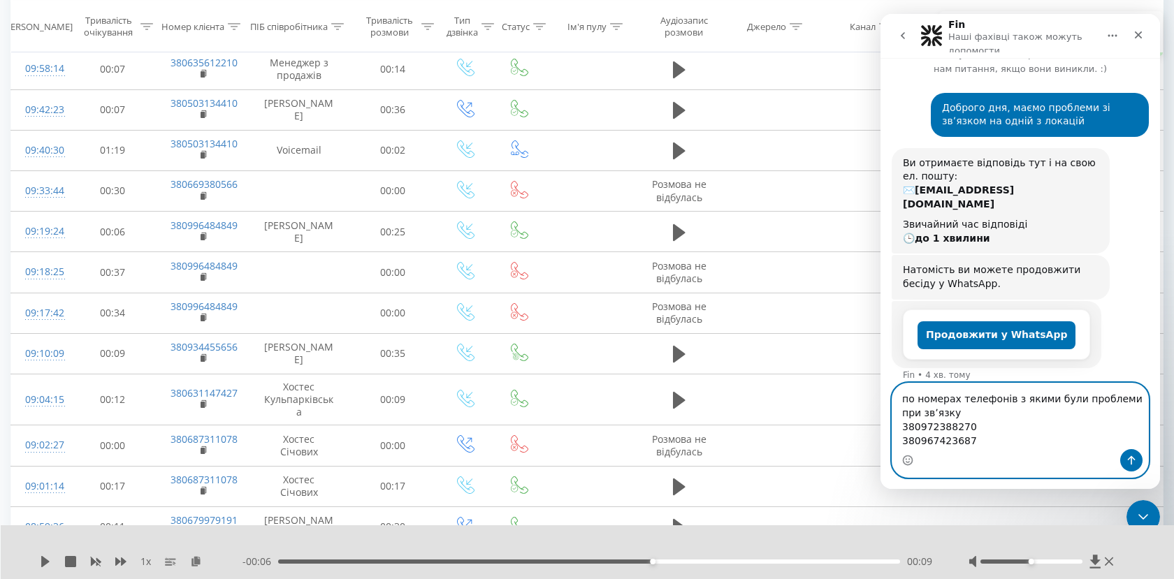
click at [997, 436] on textarea "по номерах телефонів з якими були проблеми при звʼязку 380972388270 380967423687" at bounding box center [1020, 417] width 256 height 66
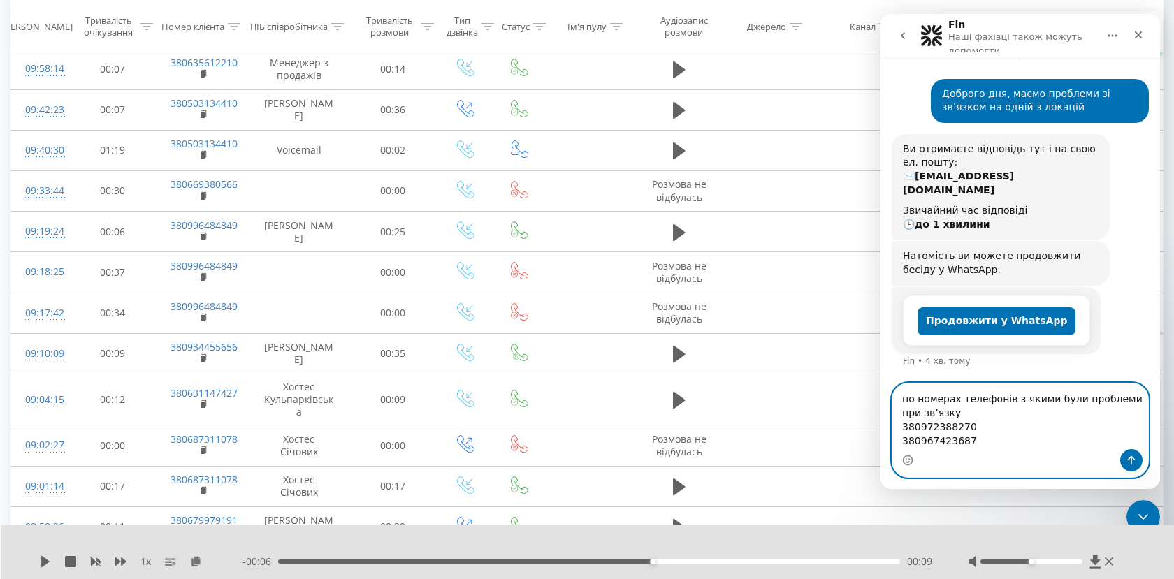
paste textarea "380631147427"
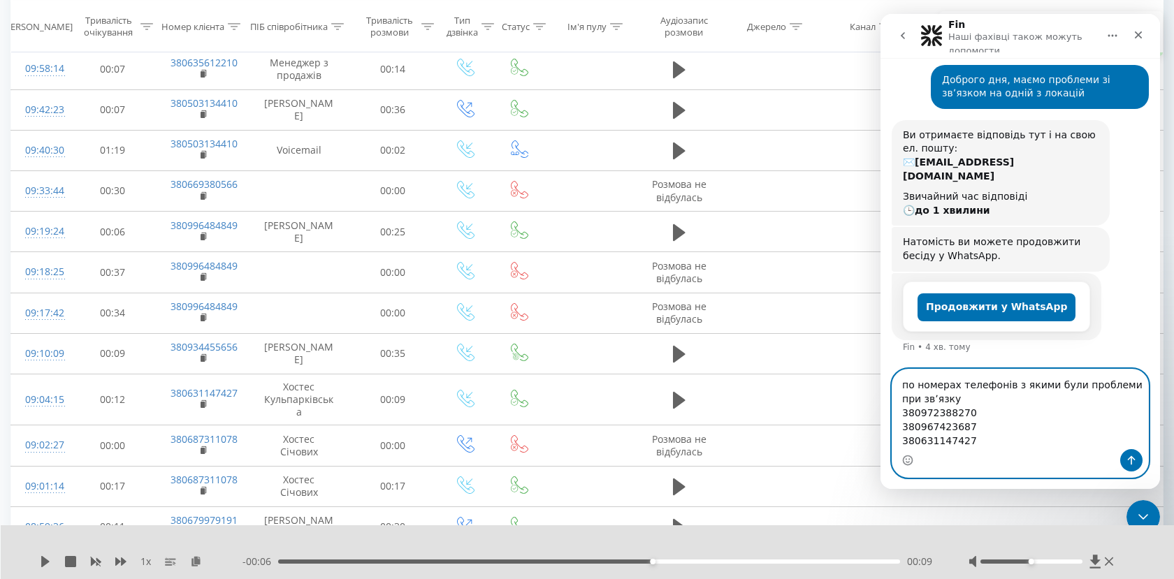
scroll to position [94, 0]
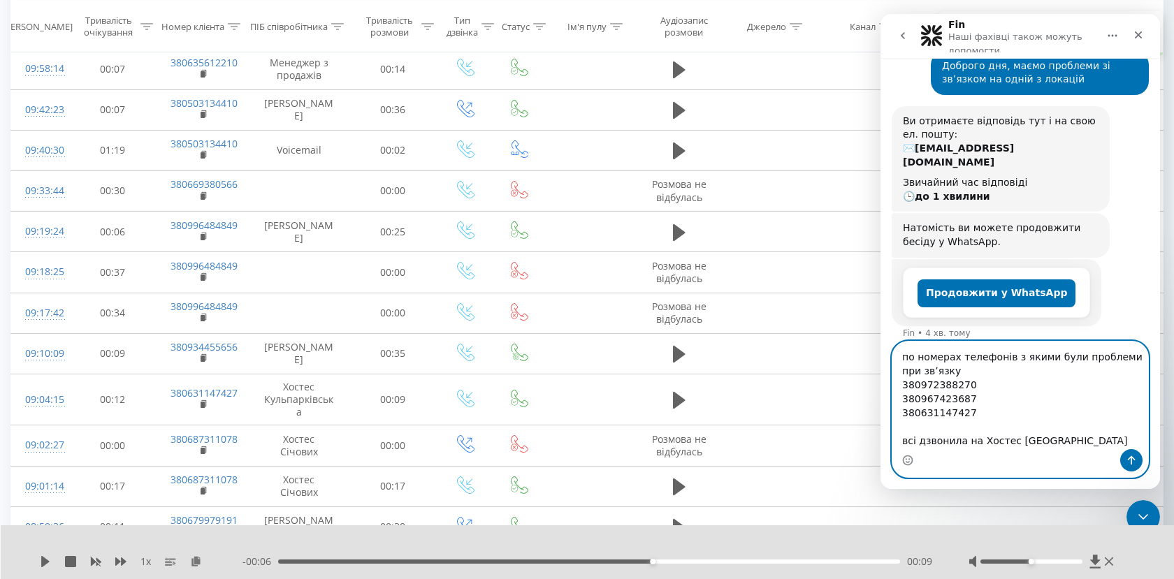
type textarea "по номерах телефонів з якими були проблеми при звʼязку 380972388270 38096742368…"
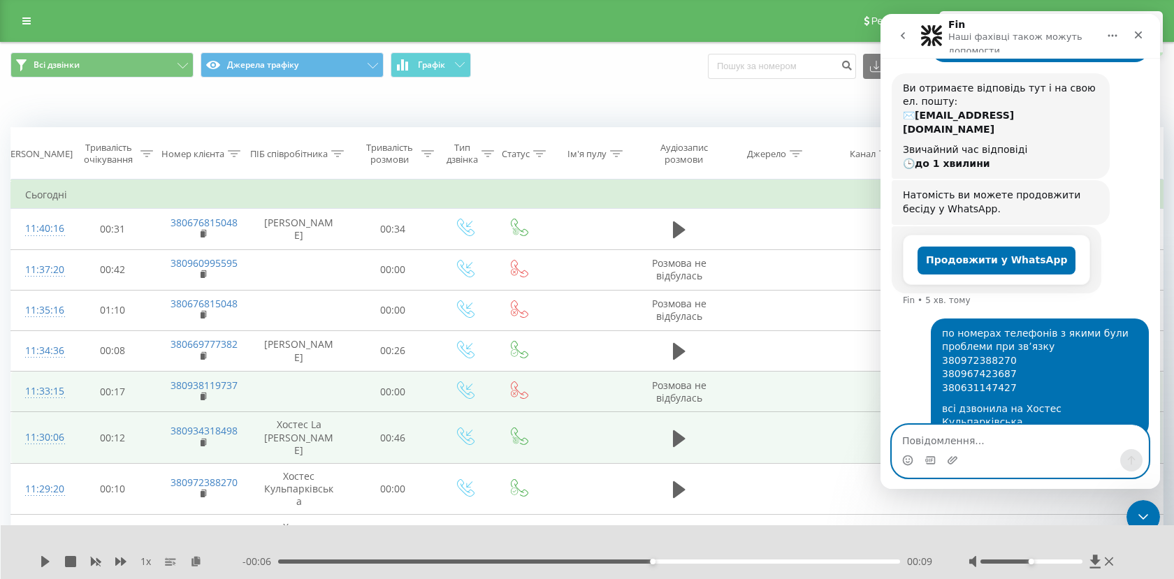
scroll to position [121, 0]
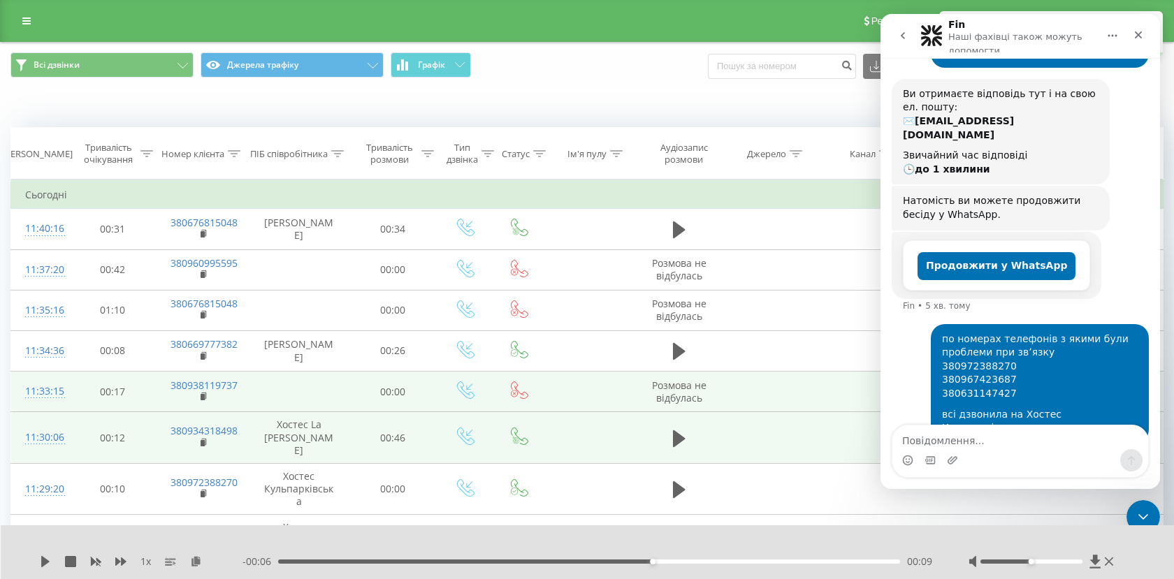
click at [909, 361] on div "по номерах телефонів з якими були проблеми при звʼязку 380972388270 38096742368…" at bounding box center [1020, 392] width 257 height 136
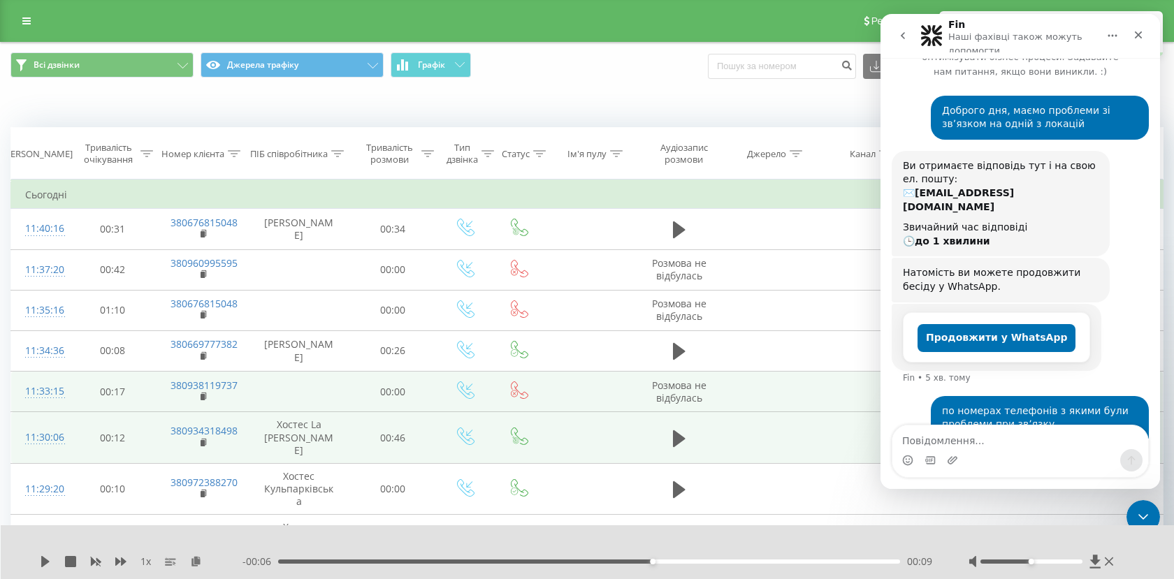
scroll to position [0, 0]
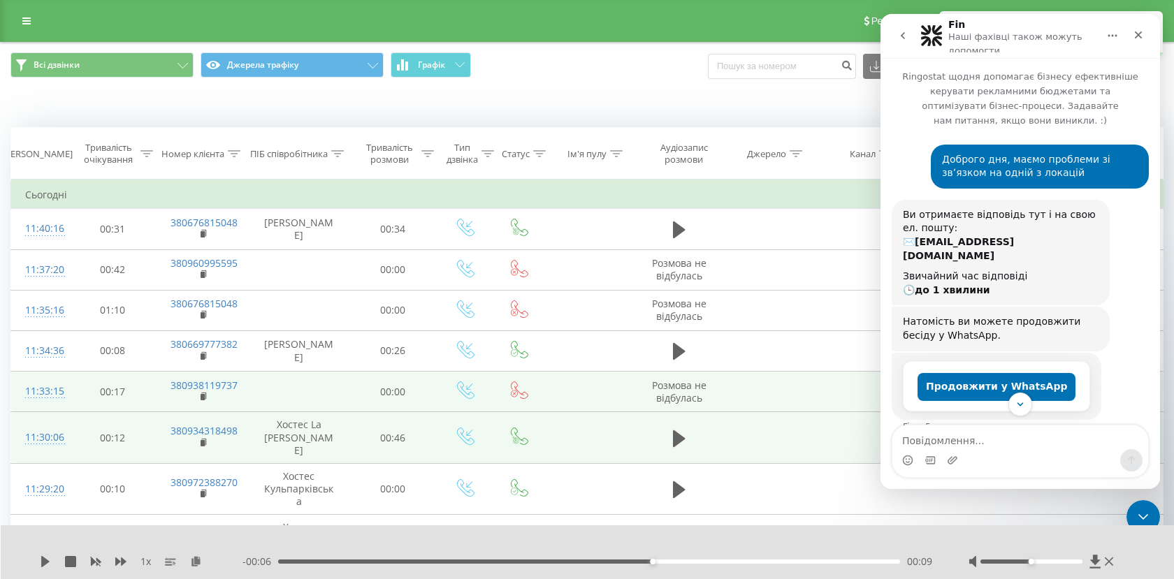
click at [909, 34] on button "go back" at bounding box center [903, 35] width 27 height 27
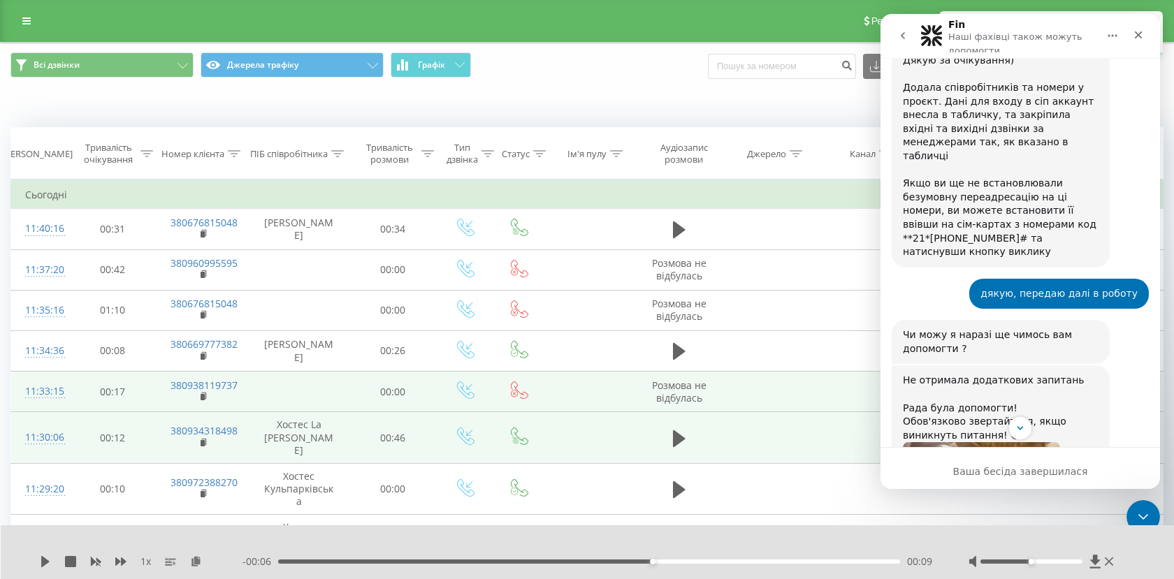
scroll to position [6176, 0]
click at [904, 33] on icon "go back" at bounding box center [903, 35] width 4 height 7
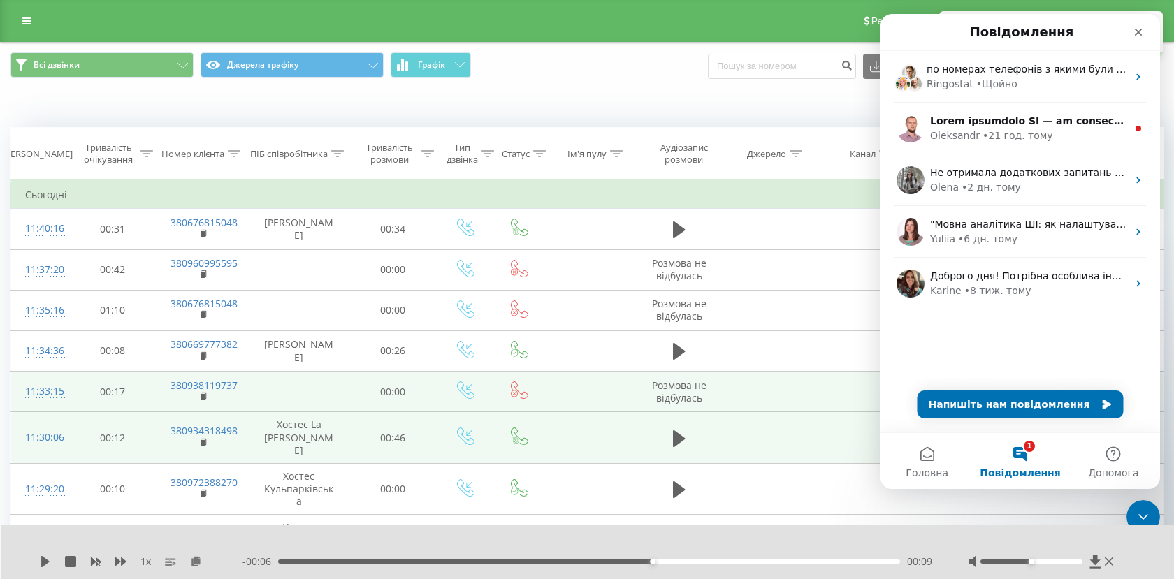
scroll to position [0, 0]
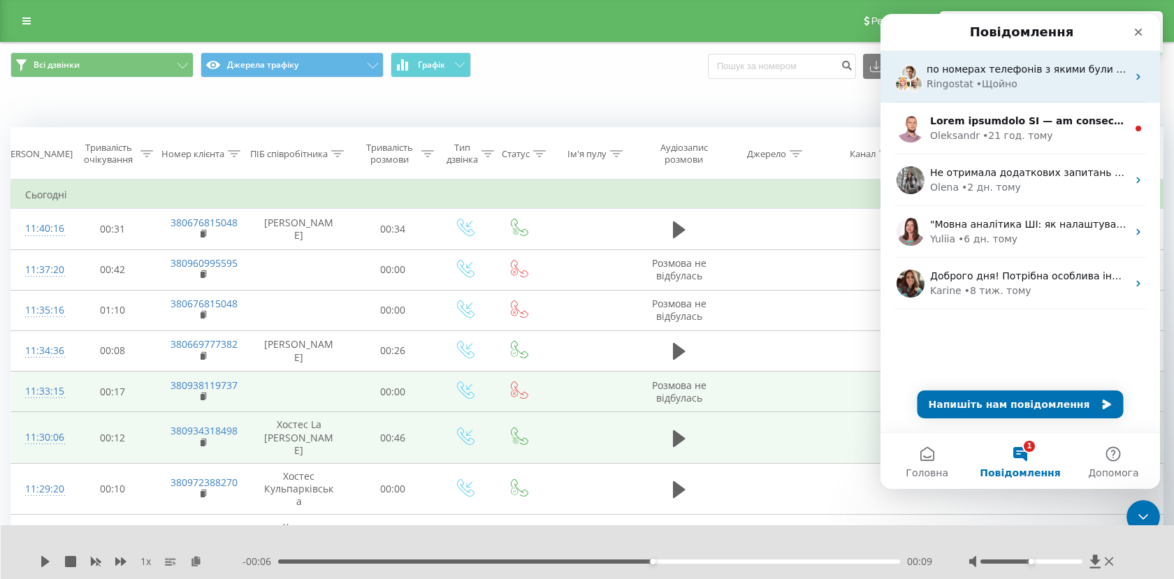
click at [932, 85] on div "Ringostat" at bounding box center [950, 84] width 47 height 15
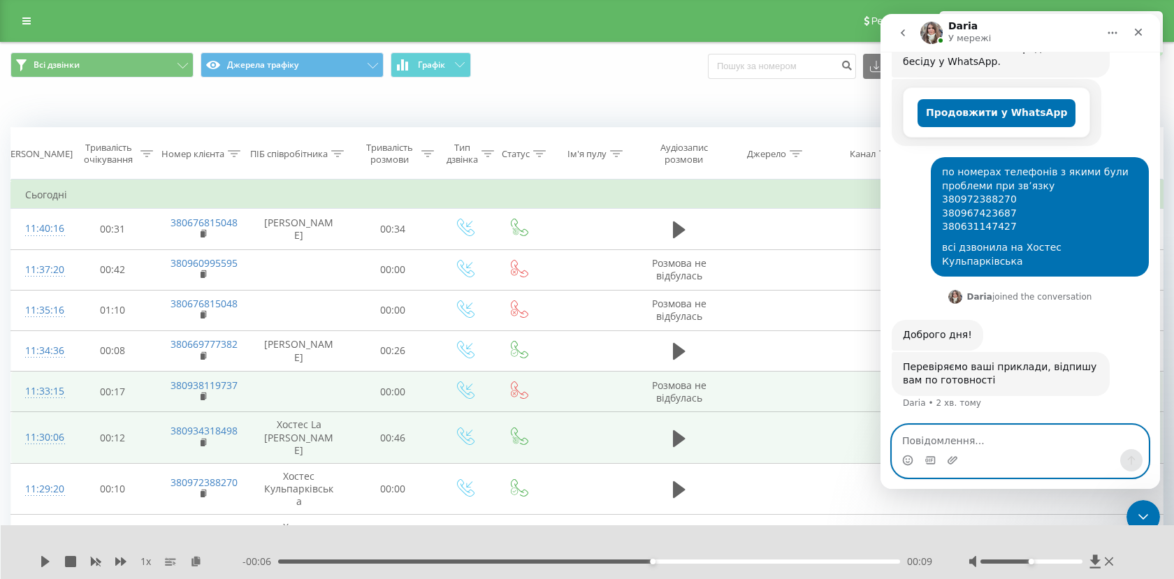
scroll to position [240, 0]
